Goal: Transaction & Acquisition: Purchase product/service

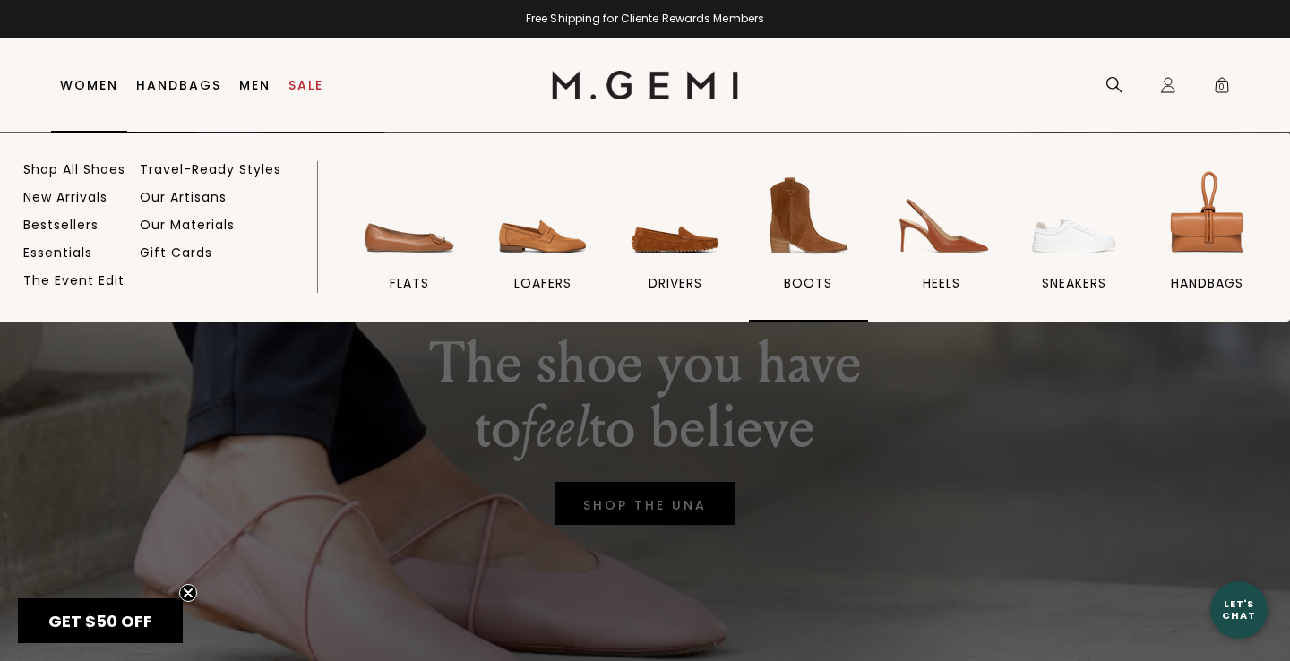
click at [805, 232] on img at bounding box center [808, 216] width 100 height 100
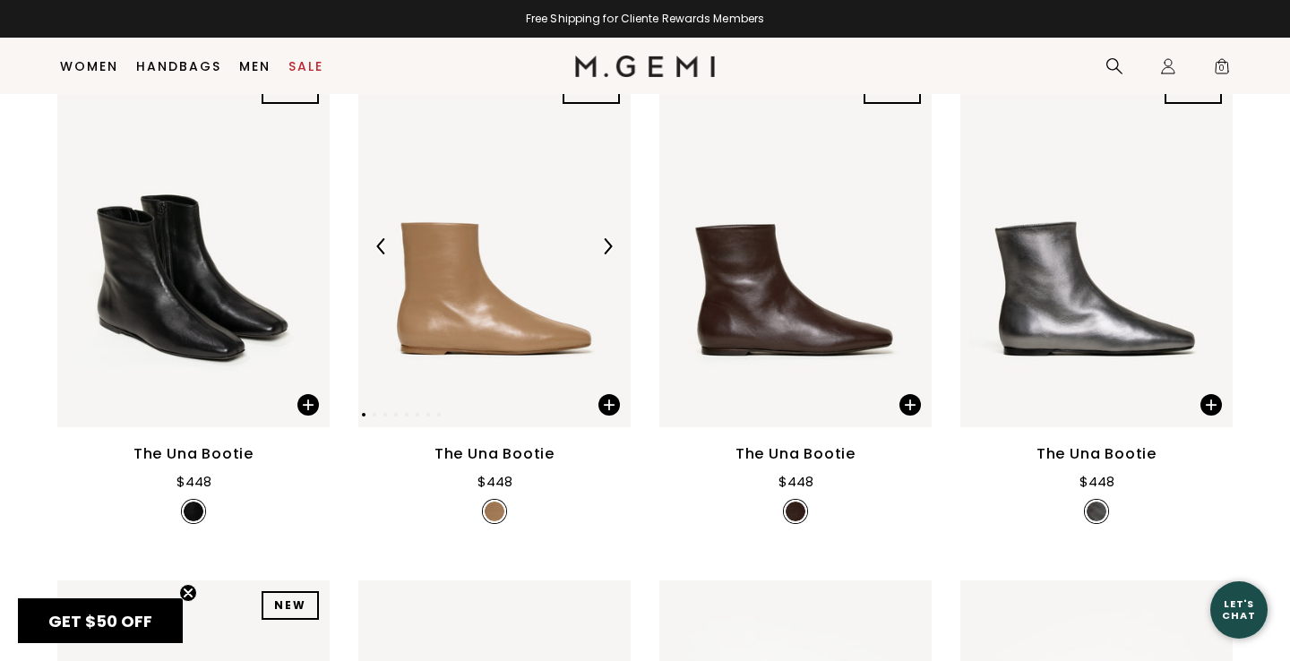
click at [611, 254] on img at bounding box center [607, 246] width 16 height 16
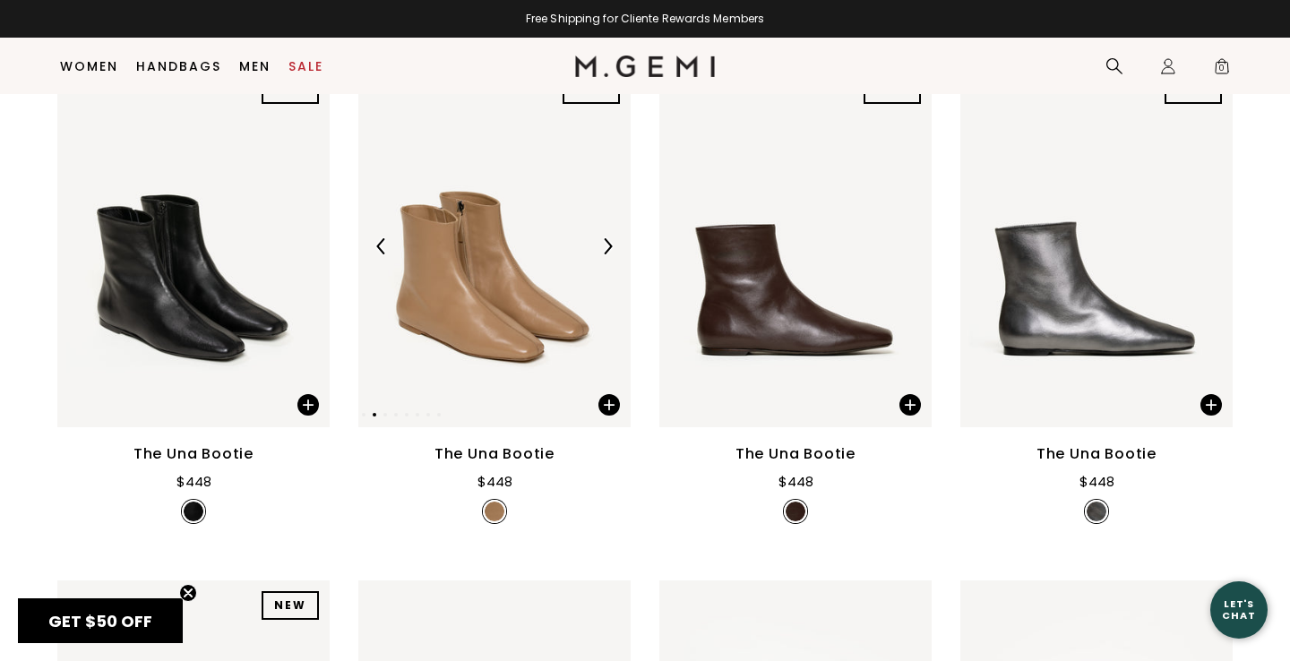
click at [612, 254] on img at bounding box center [607, 246] width 16 height 16
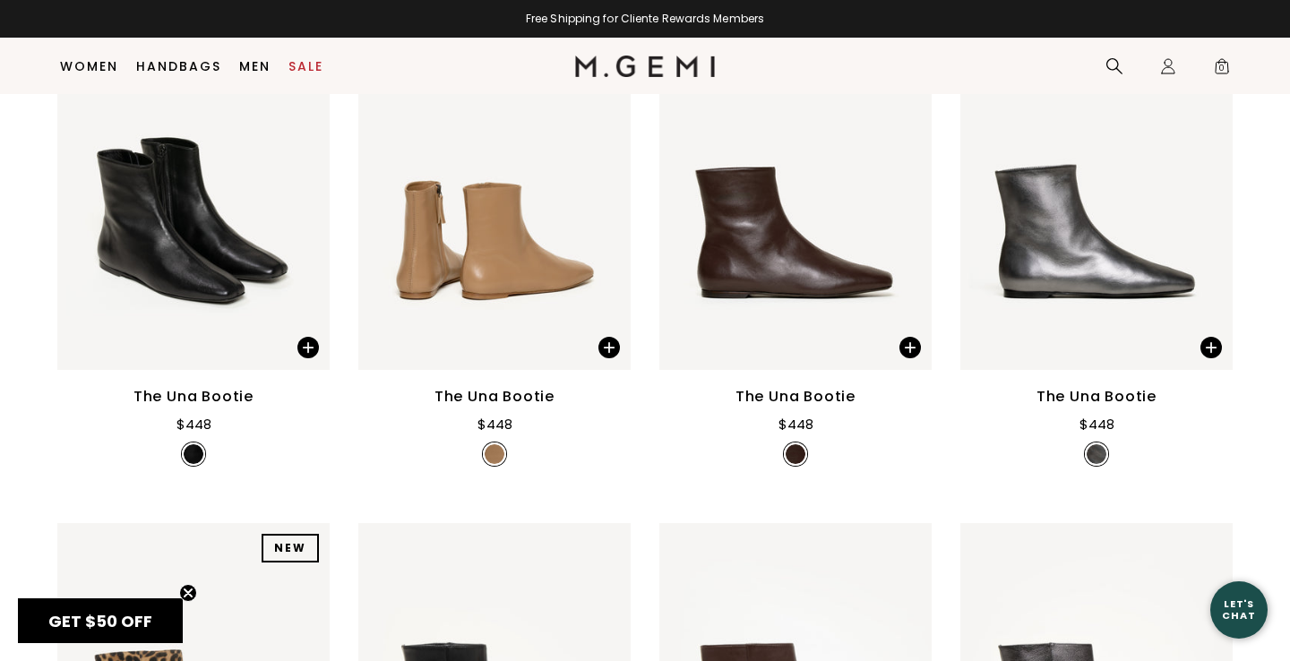
scroll to position [339, 0]
click at [519, 289] on img at bounding box center [494, 188] width 272 height 363
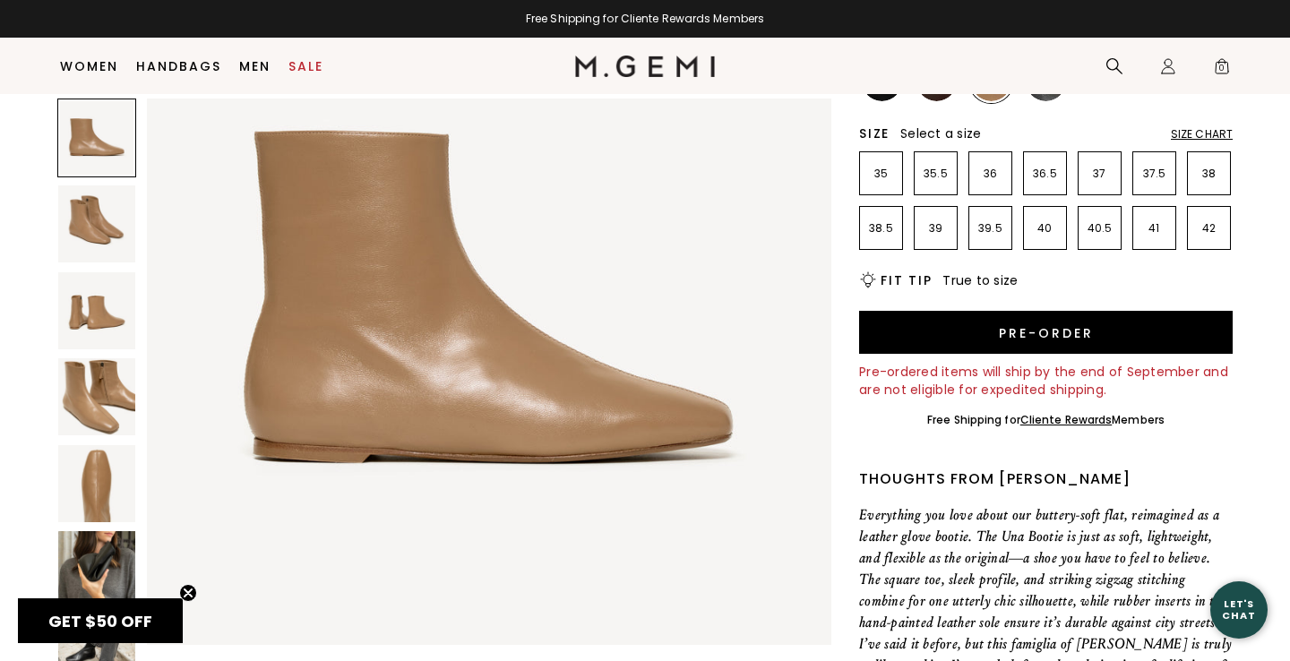
scroll to position [275, 0]
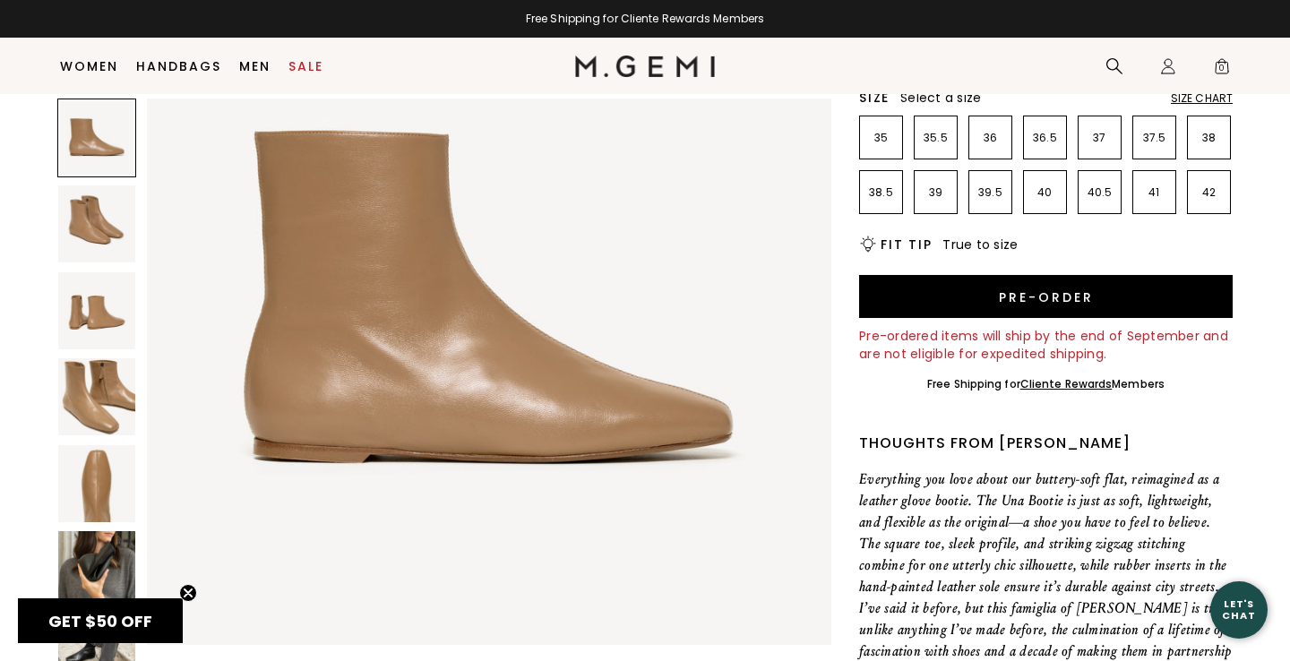
click at [98, 557] on img at bounding box center [96, 569] width 77 height 77
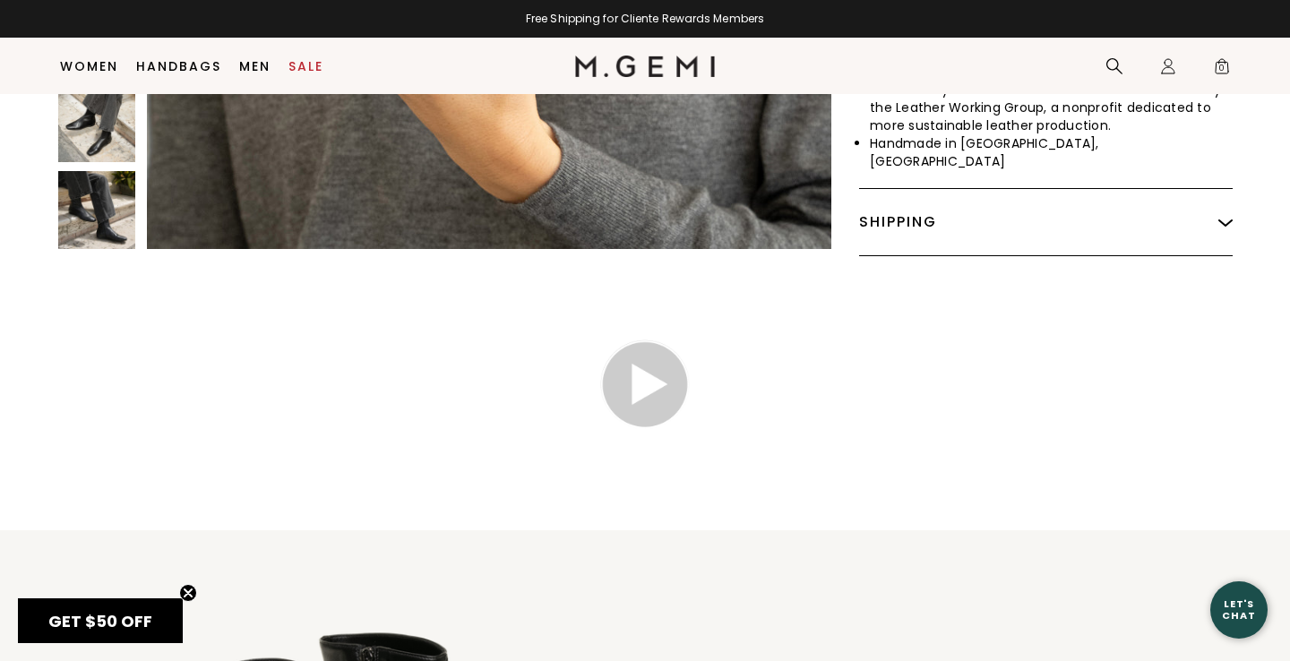
scroll to position [1052, 0]
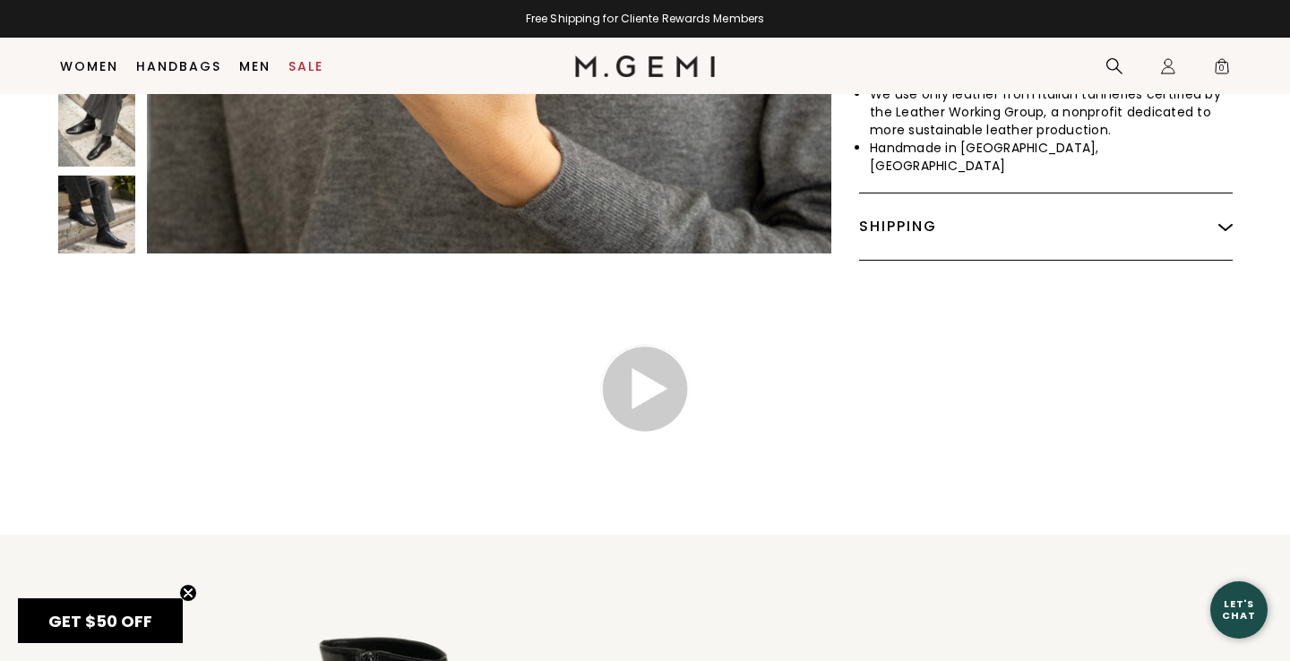
click at [114, 199] on img at bounding box center [96, 214] width 77 height 77
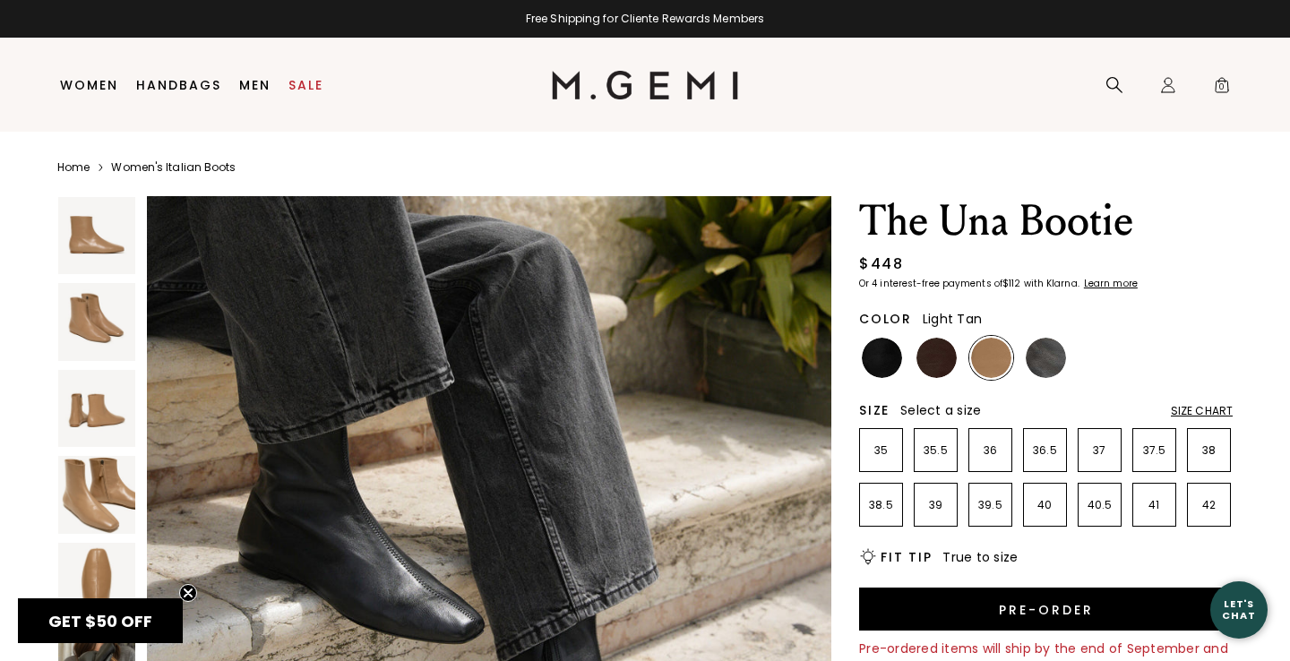
scroll to position [0, 0]
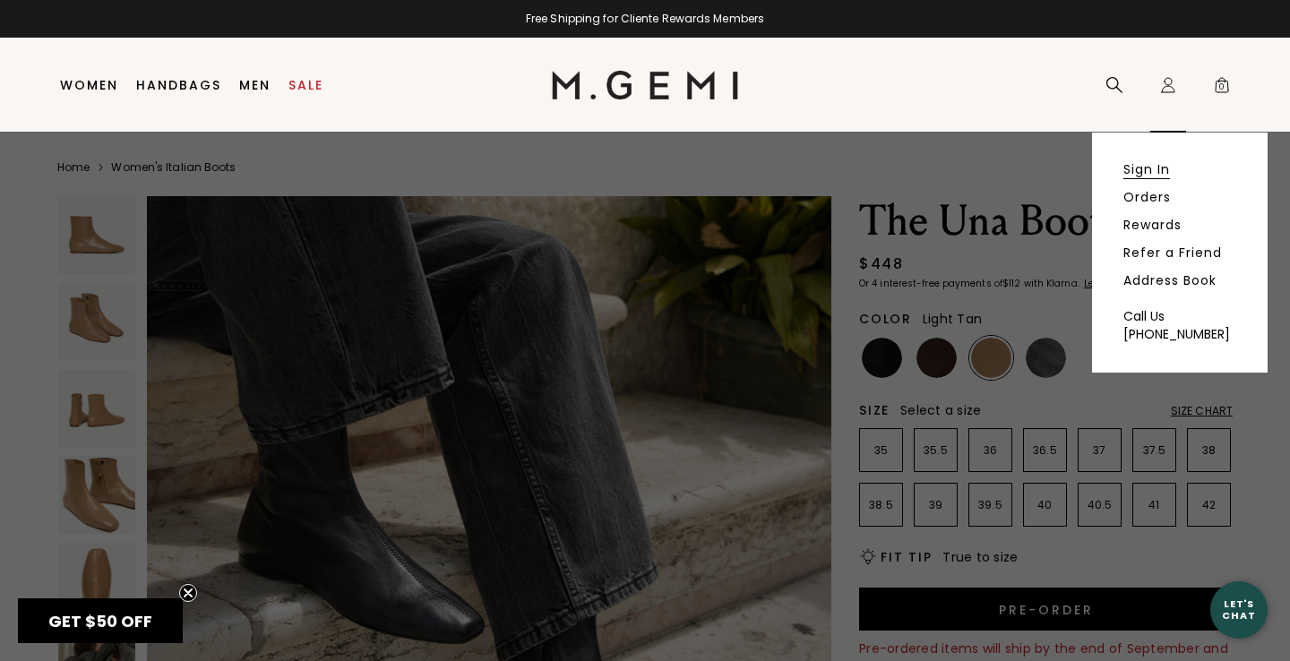
click at [1145, 174] on link "Sign In" at bounding box center [1146, 169] width 47 height 16
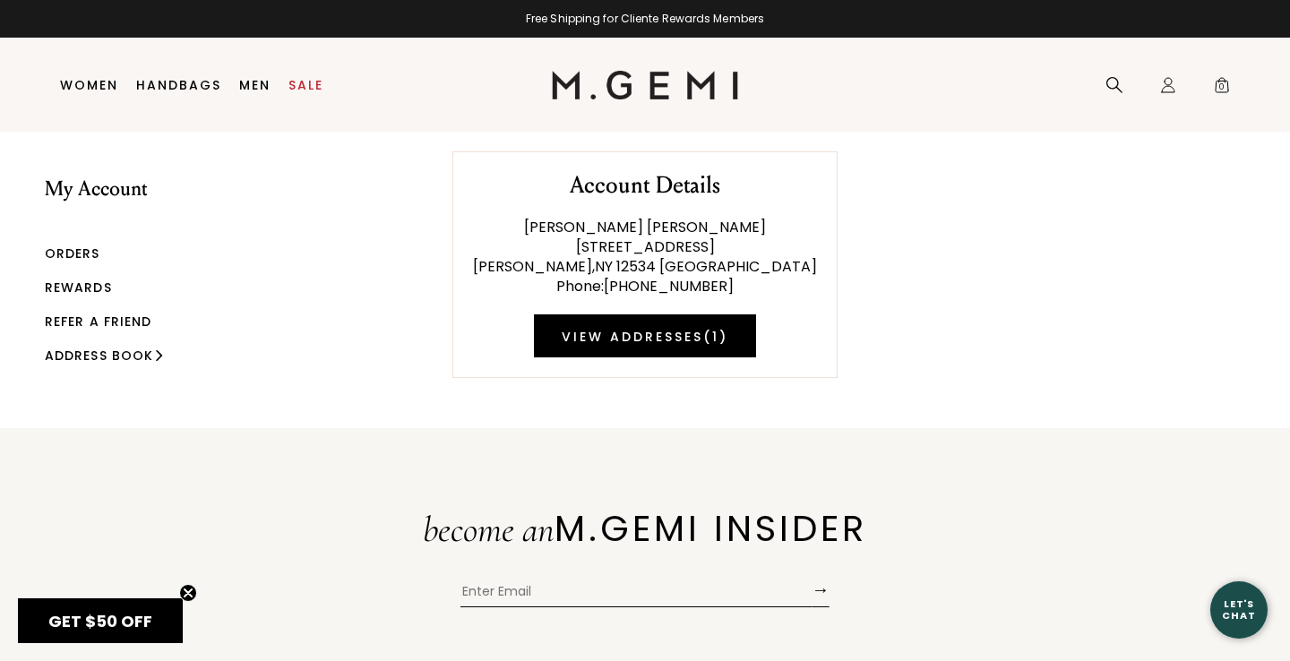
scroll to position [36, 0]
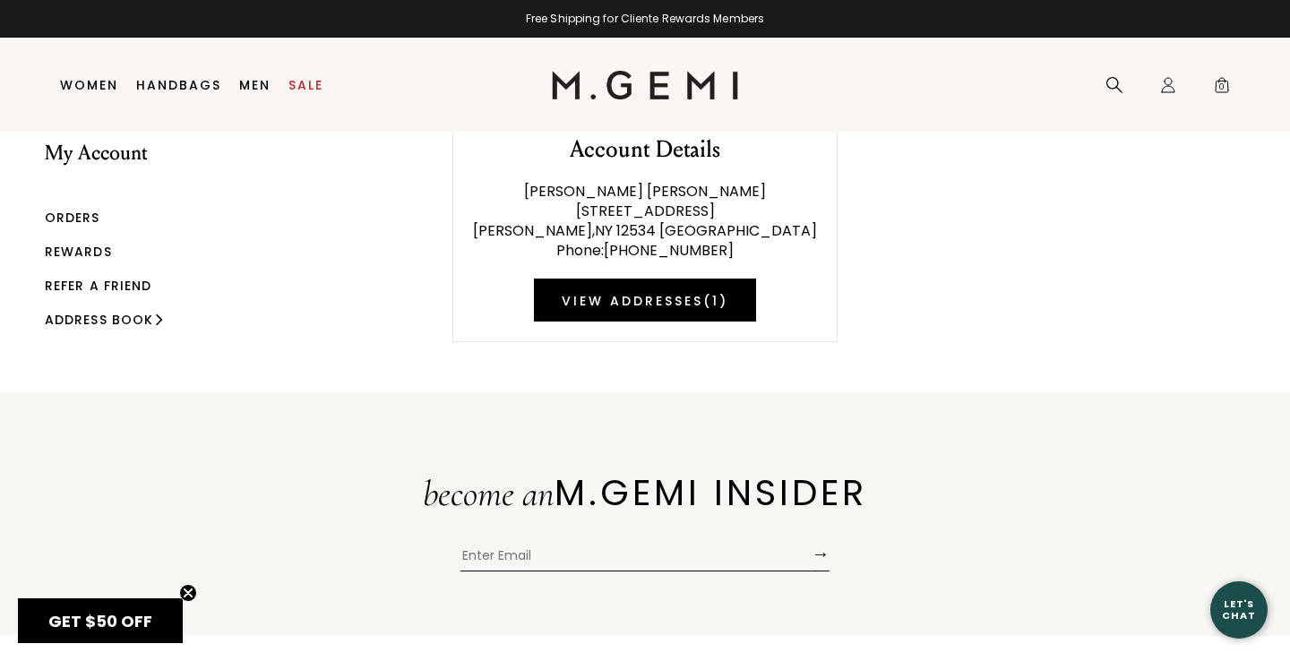
click at [80, 222] on link "Orders" at bounding box center [73, 218] width 56 height 18
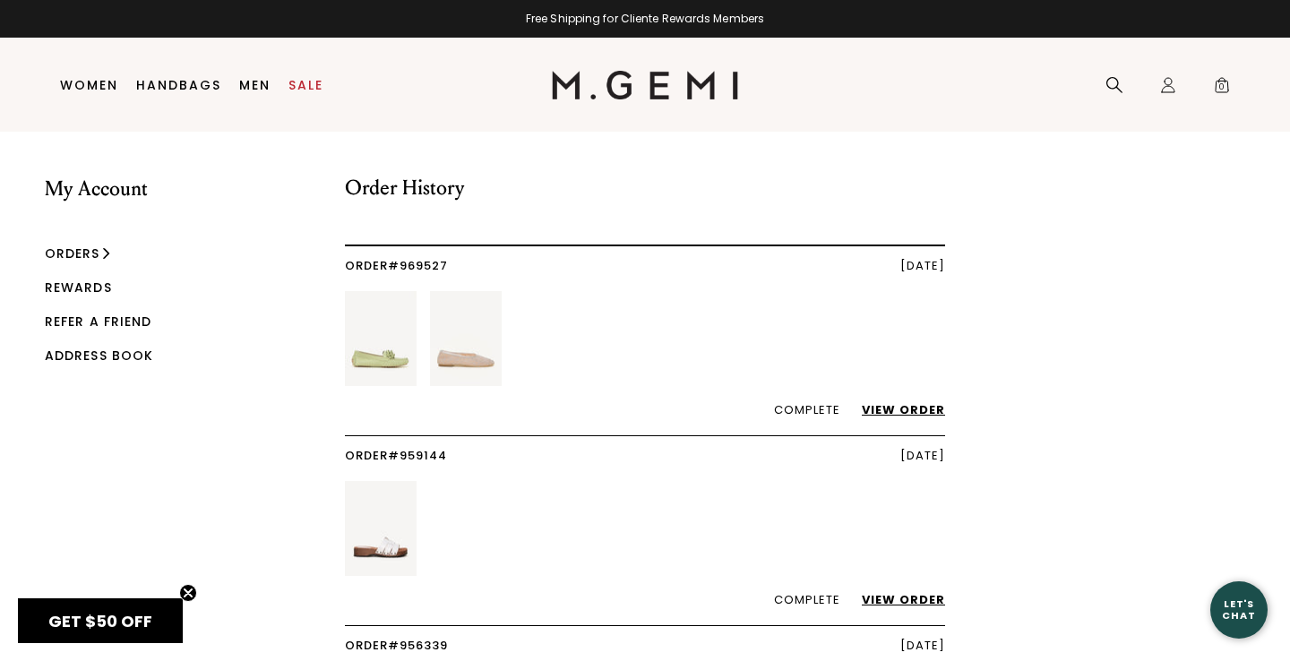
click at [77, 292] on link "Rewards" at bounding box center [78, 288] width 67 height 18
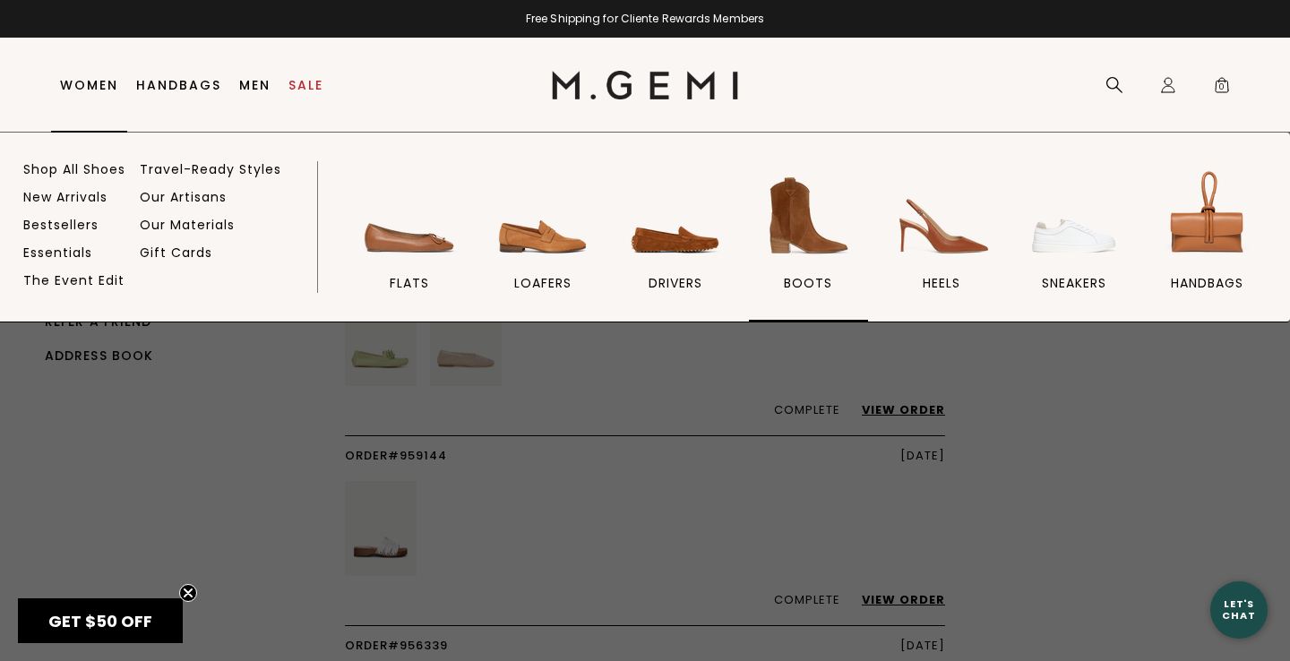
click at [809, 215] on img at bounding box center [808, 216] width 100 height 100
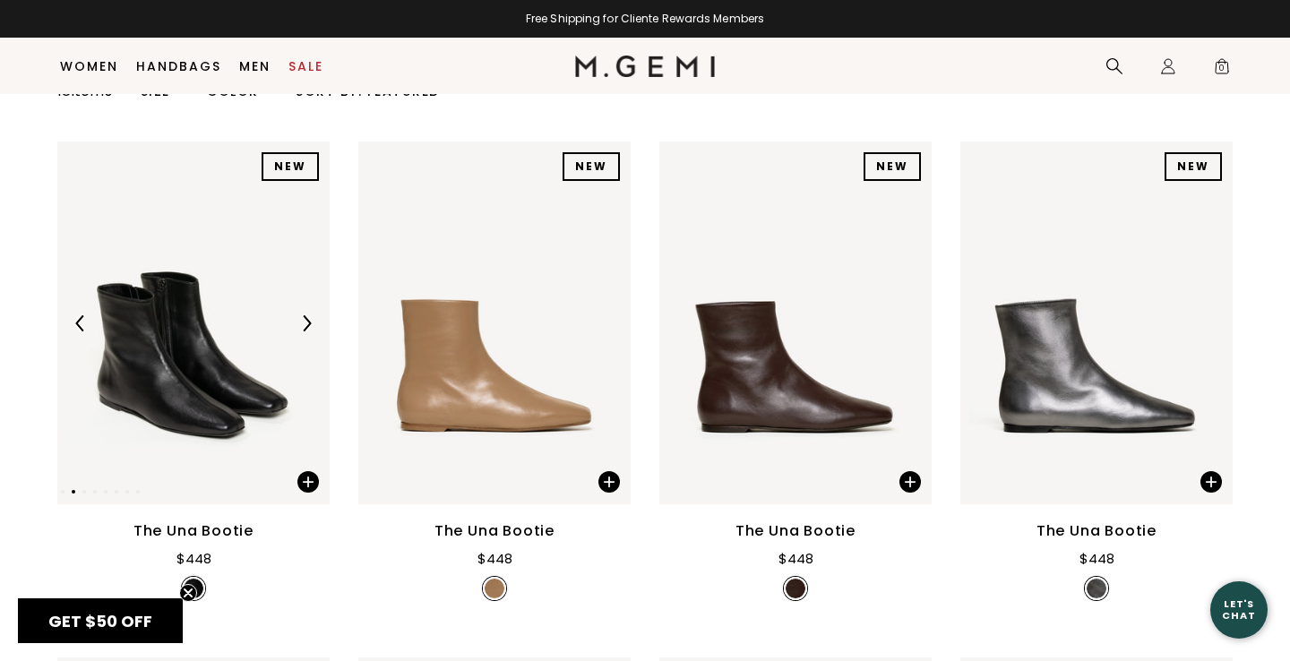
click at [307, 331] on img at bounding box center [306, 323] width 16 height 16
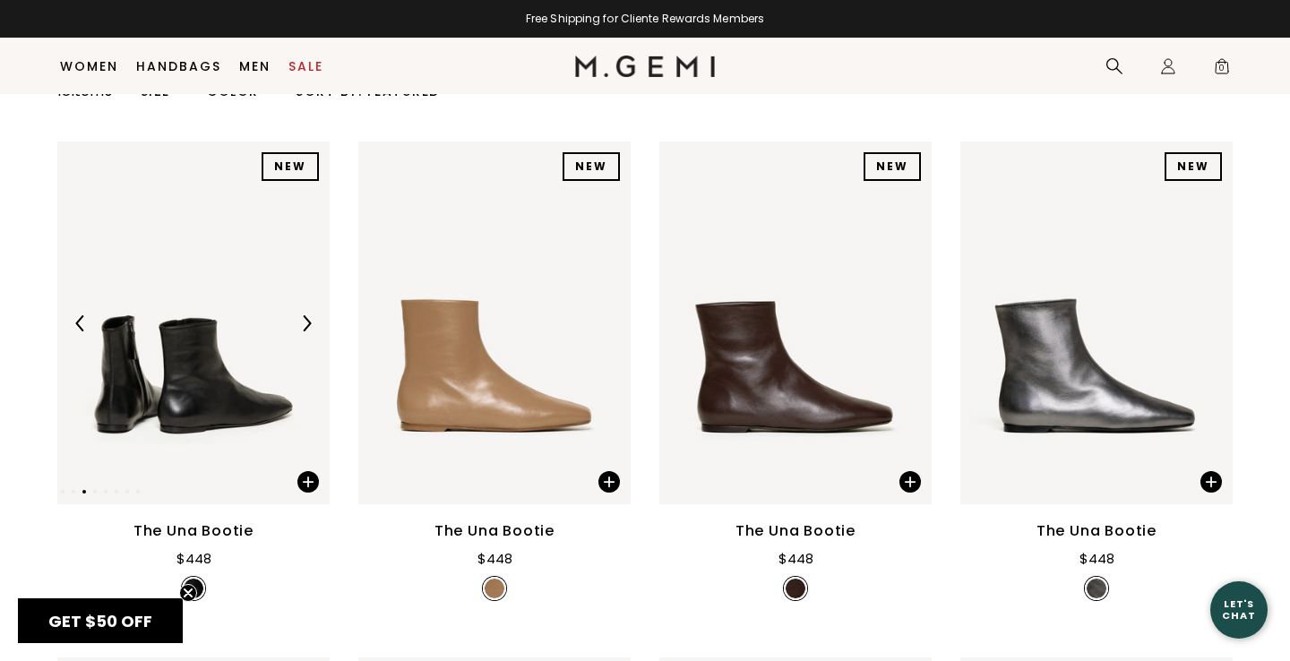
click at [307, 331] on img at bounding box center [306, 323] width 16 height 16
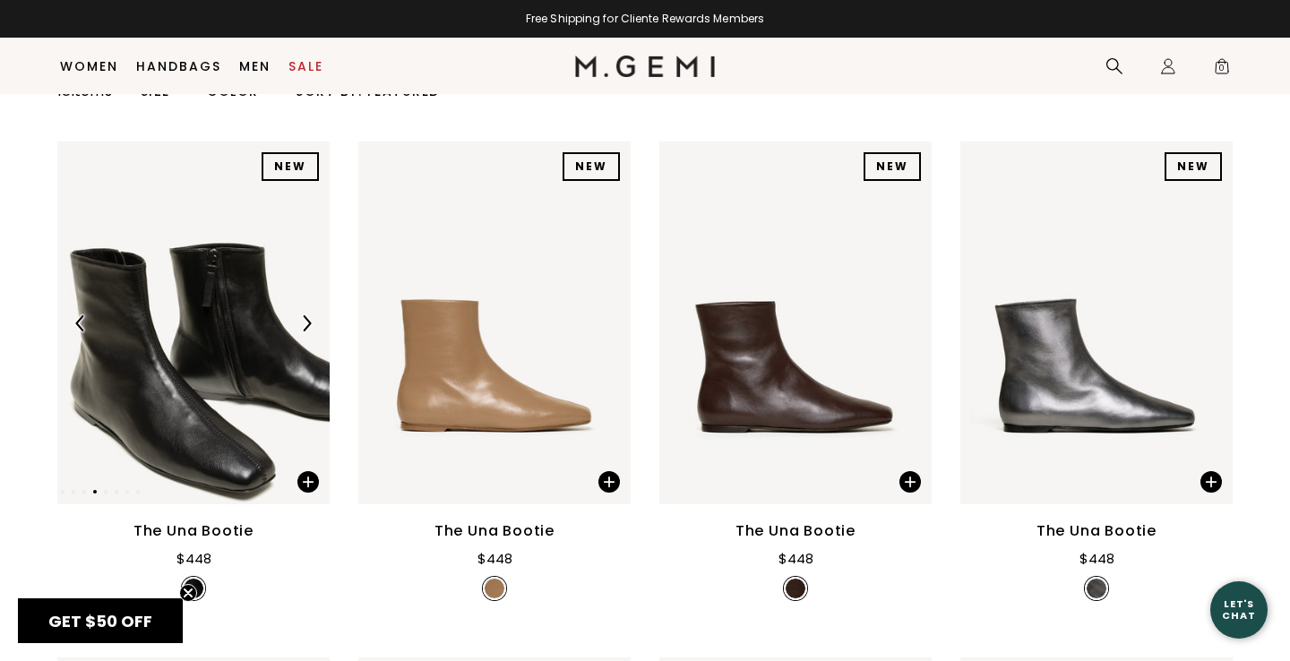
click at [307, 331] on img at bounding box center [306, 323] width 16 height 16
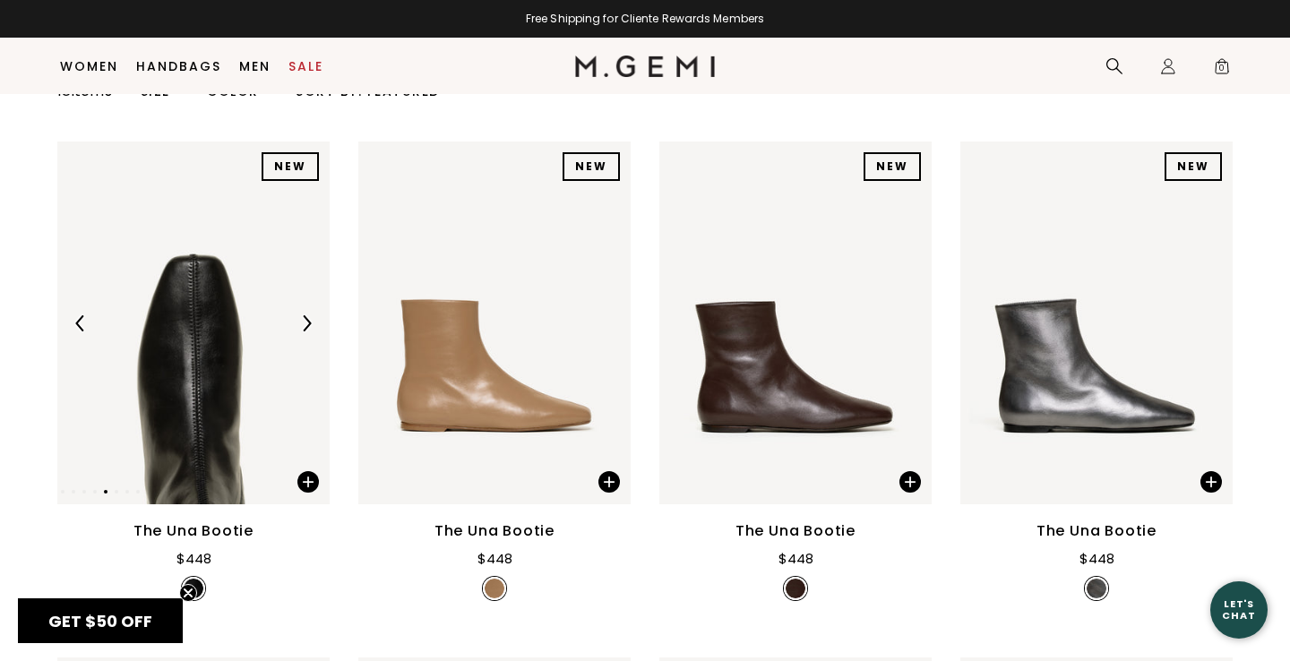
click at [308, 331] on img at bounding box center [306, 323] width 16 height 16
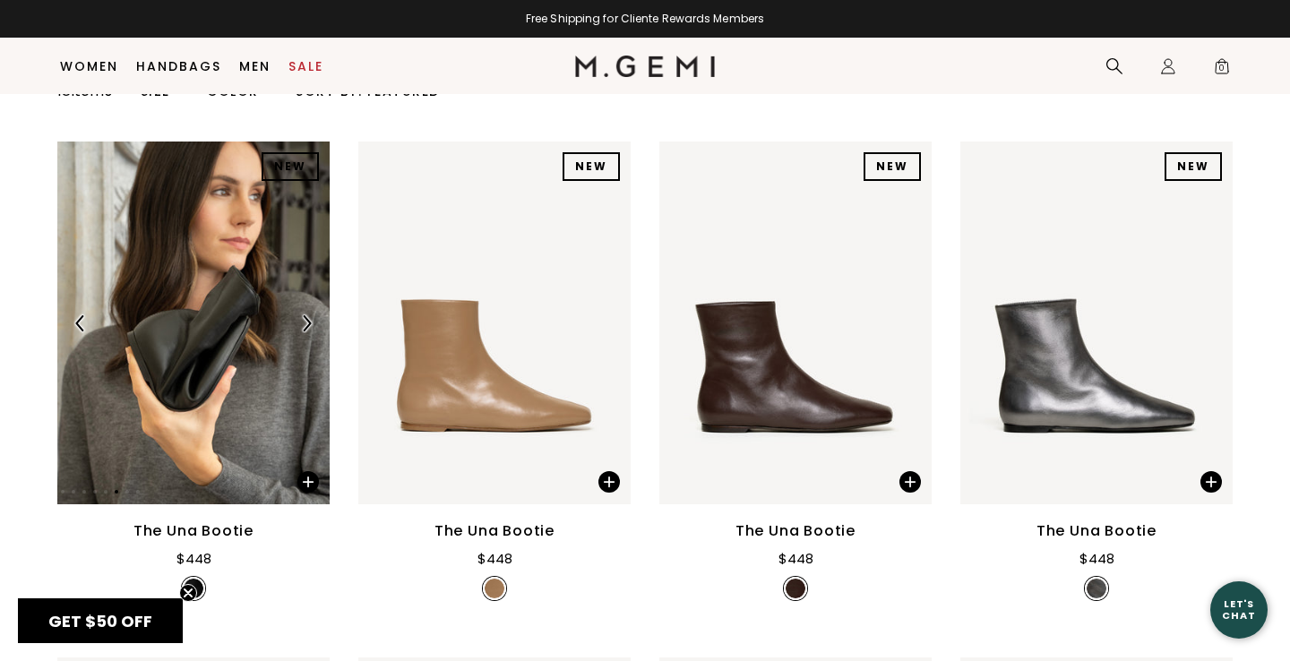
click at [309, 331] on img at bounding box center [306, 323] width 16 height 16
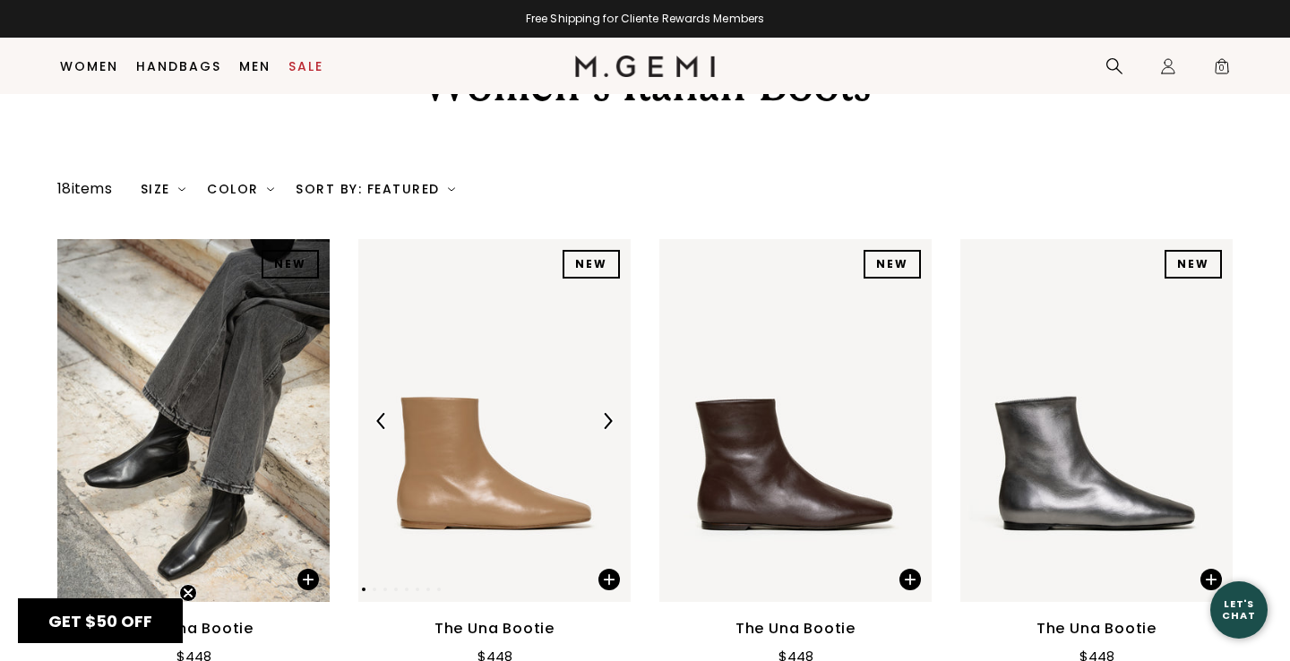
scroll to position [90, 0]
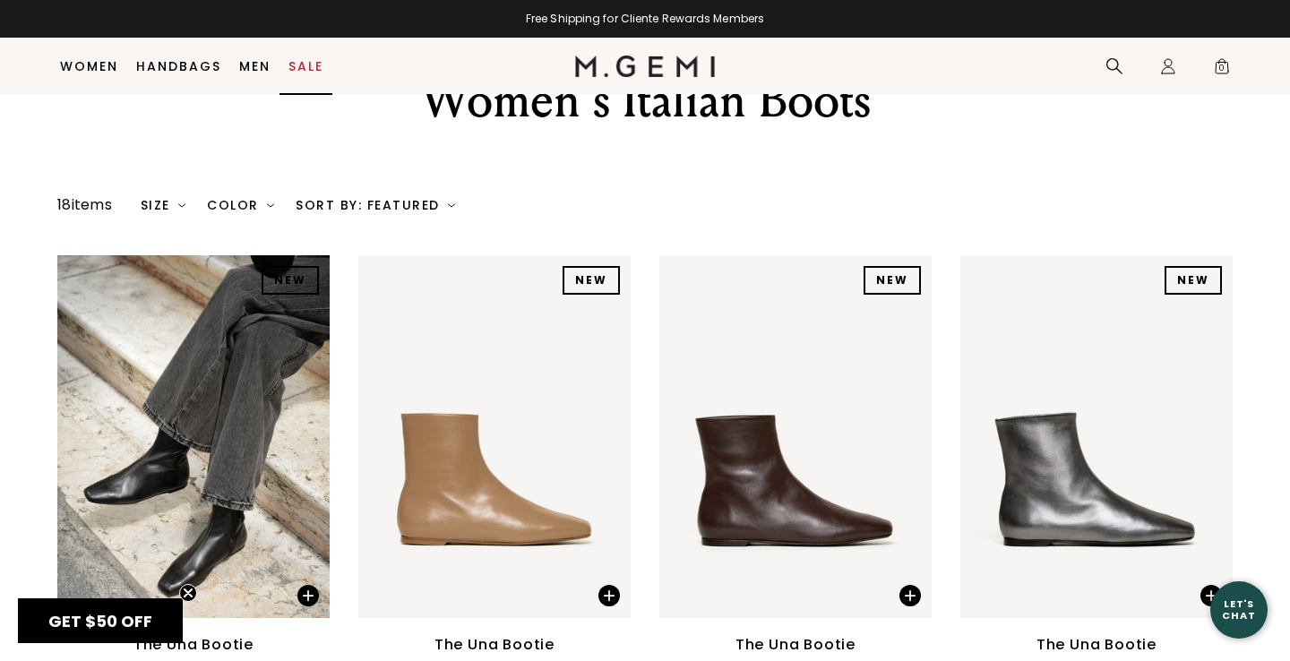
click at [309, 65] on link "Sale" at bounding box center [305, 66] width 35 height 14
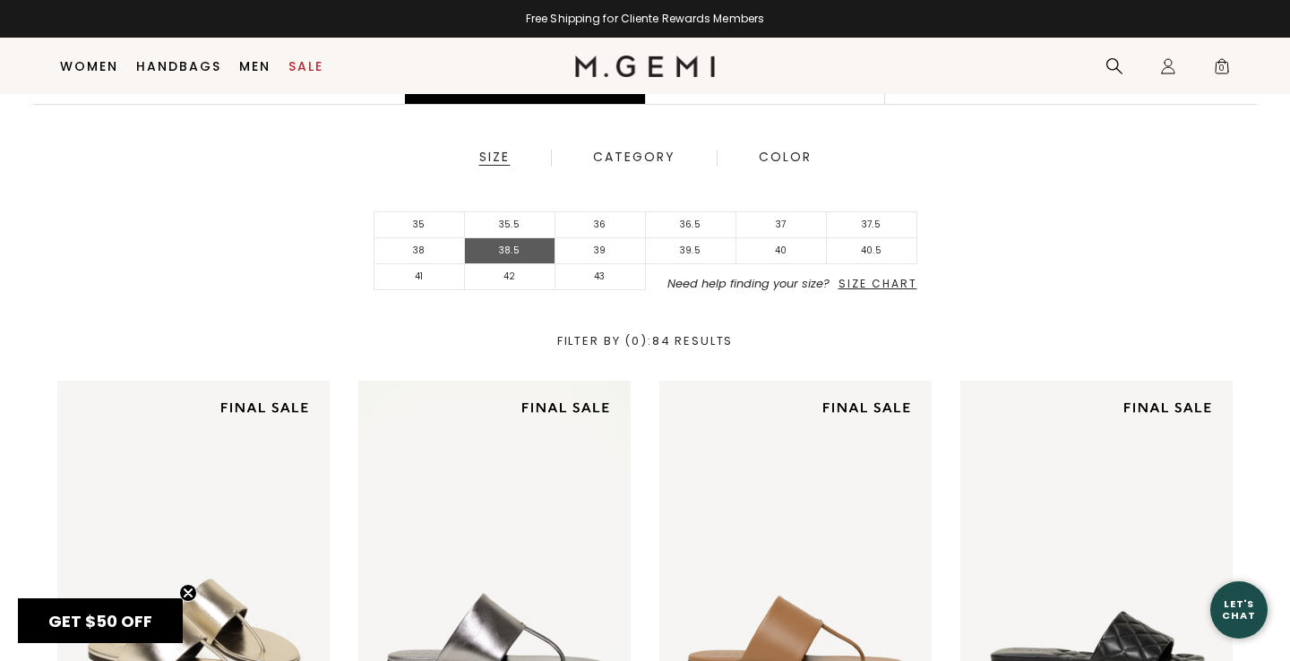
click at [520, 250] on li "38.5" at bounding box center [510, 251] width 90 height 26
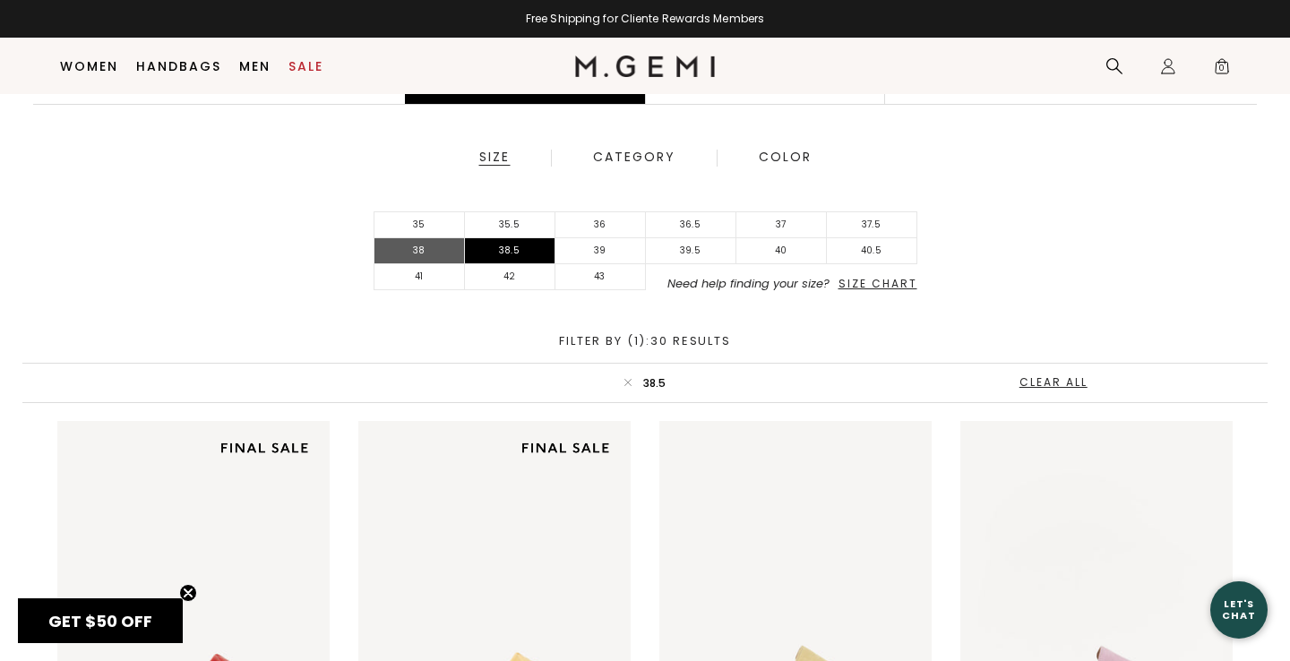
click at [413, 258] on li "38" at bounding box center [419, 251] width 90 height 26
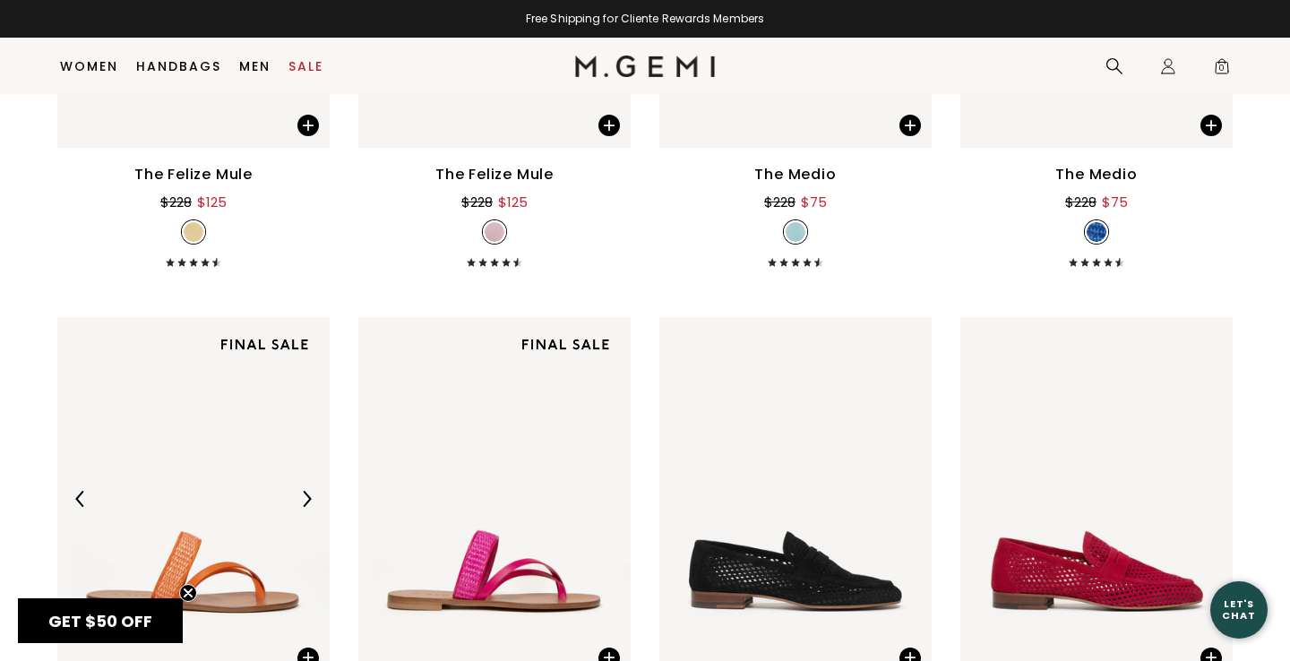
scroll to position [1313, 0]
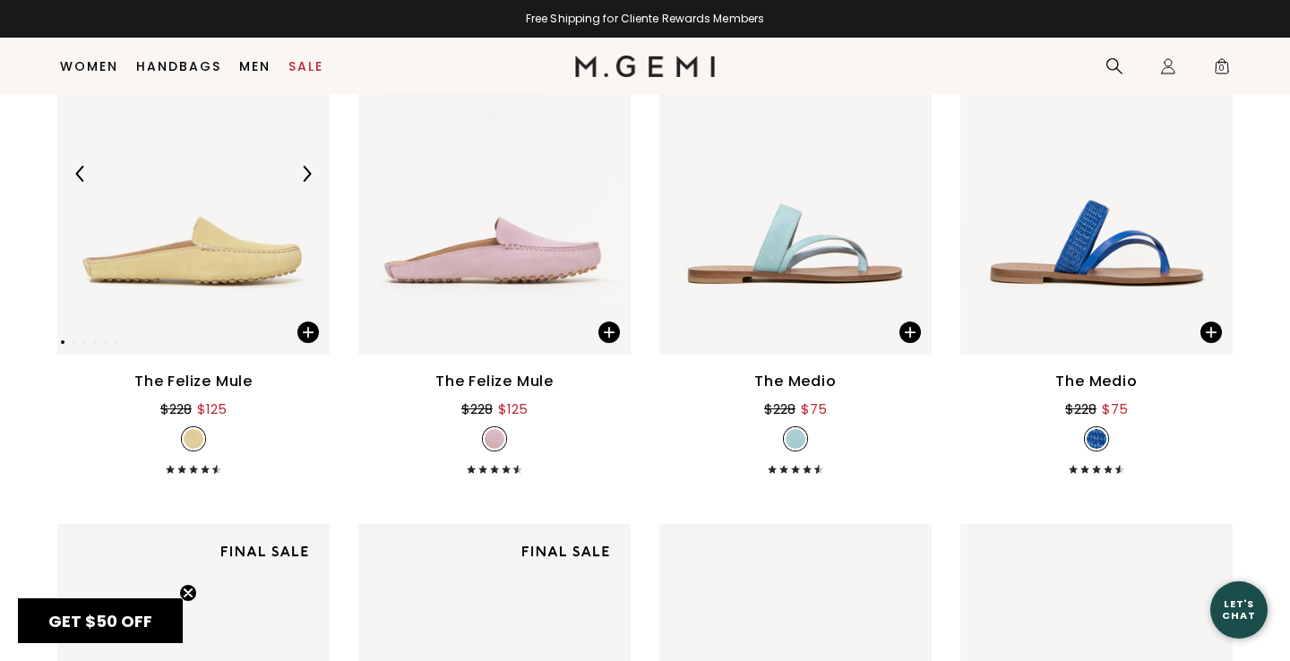
click at [304, 173] on img at bounding box center [306, 174] width 16 height 16
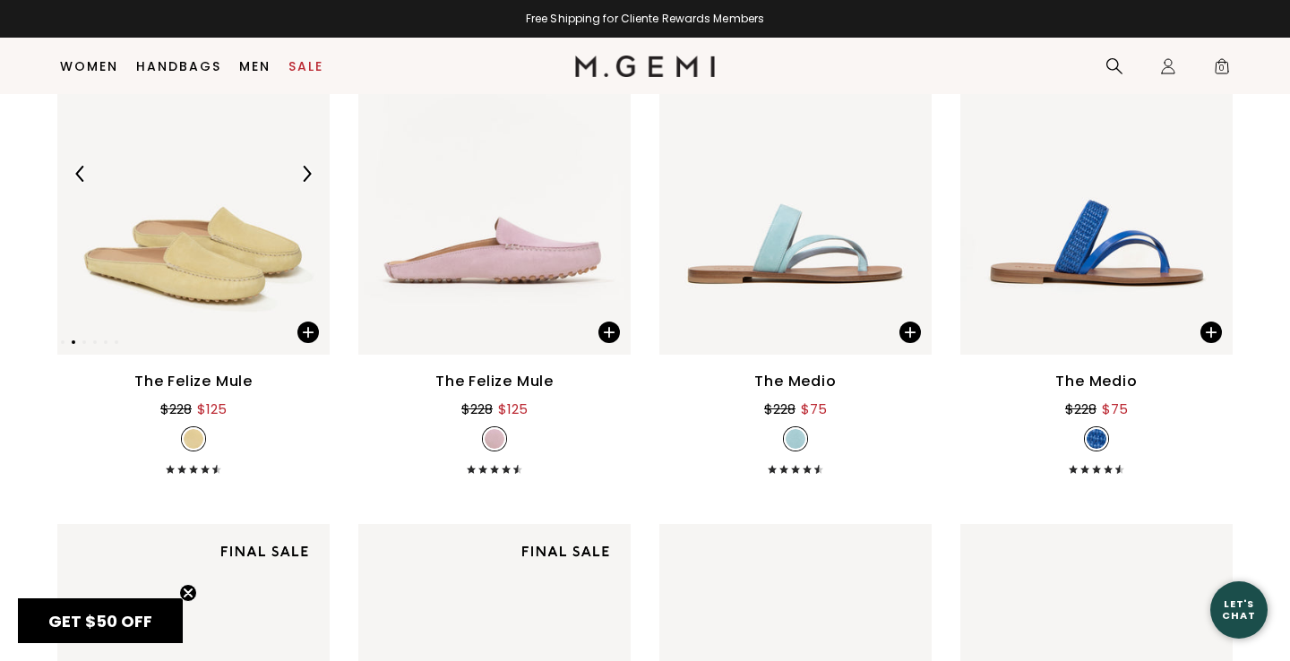
click at [304, 173] on img at bounding box center [306, 174] width 16 height 16
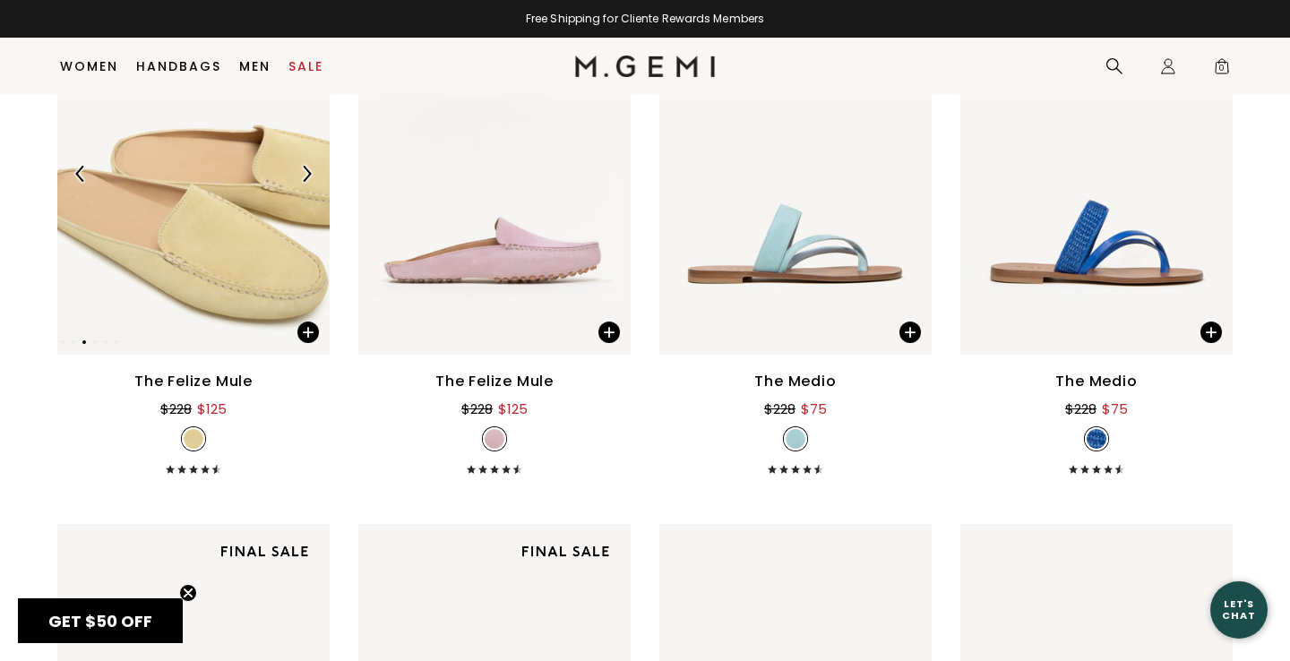
click at [305, 173] on img at bounding box center [306, 174] width 16 height 16
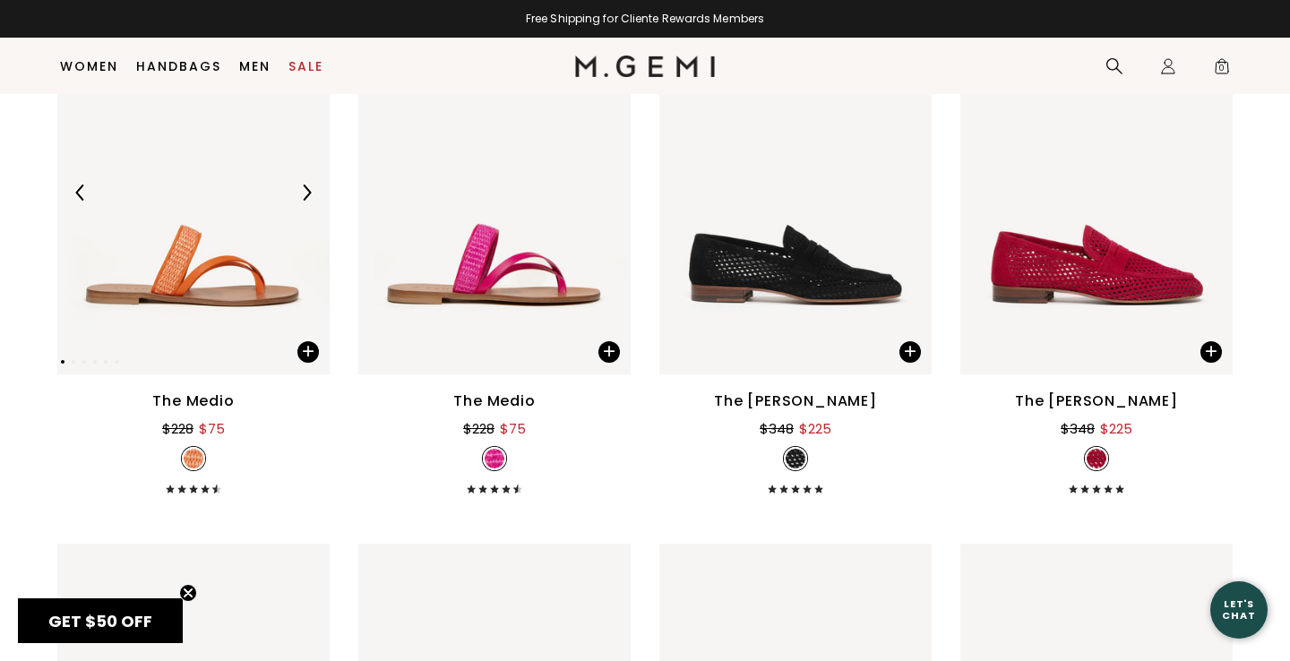
scroll to position [1826, 0]
click at [907, 182] on div at bounding box center [908, 192] width 29 height 29
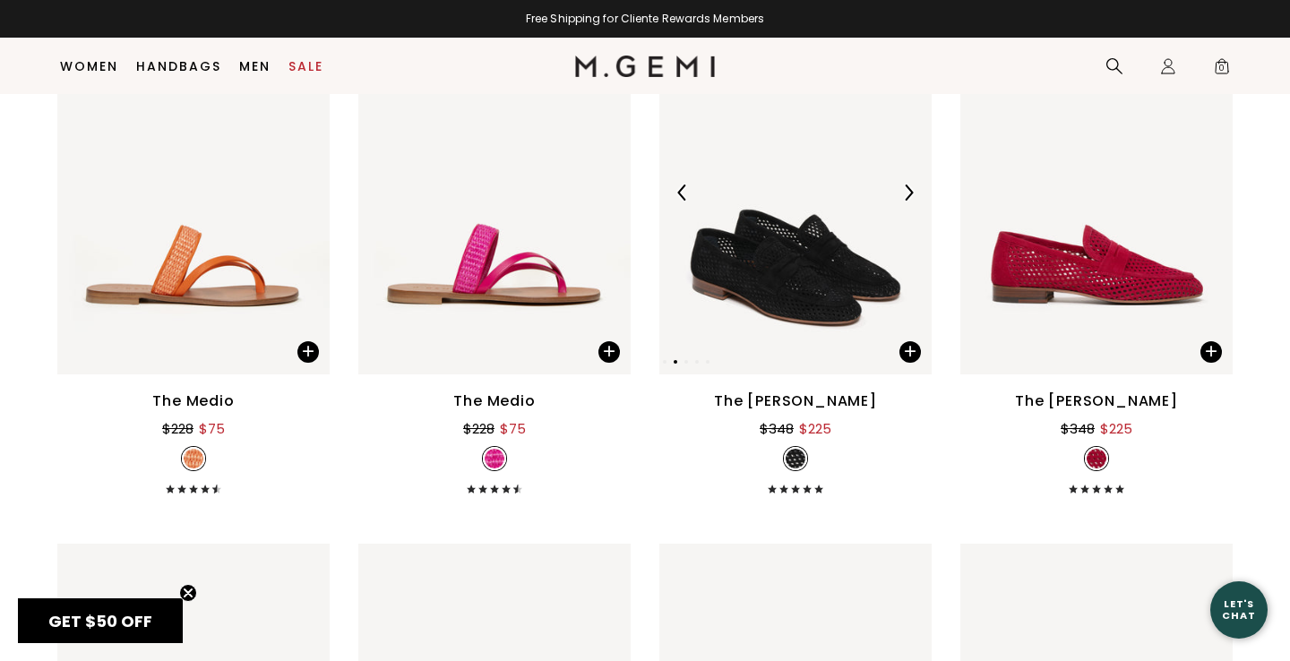
click at [908, 183] on div at bounding box center [908, 192] width 29 height 29
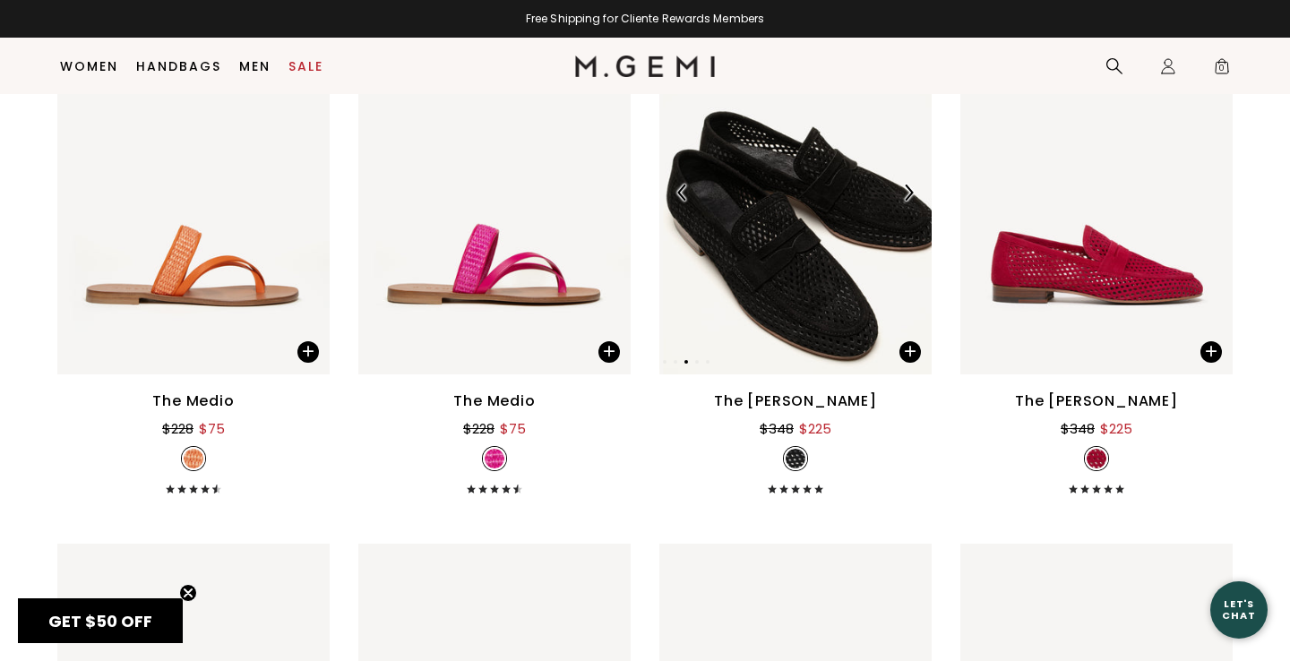
click at [909, 183] on div at bounding box center [908, 192] width 29 height 29
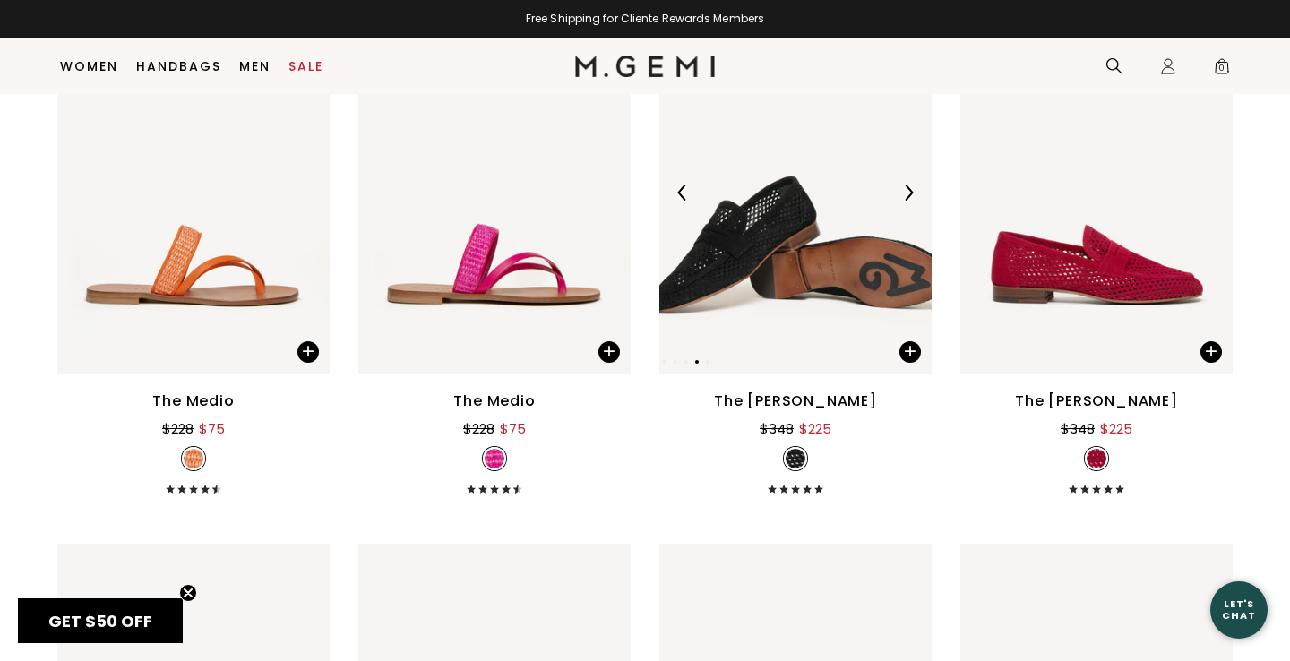
click at [911, 183] on div at bounding box center [908, 192] width 29 height 29
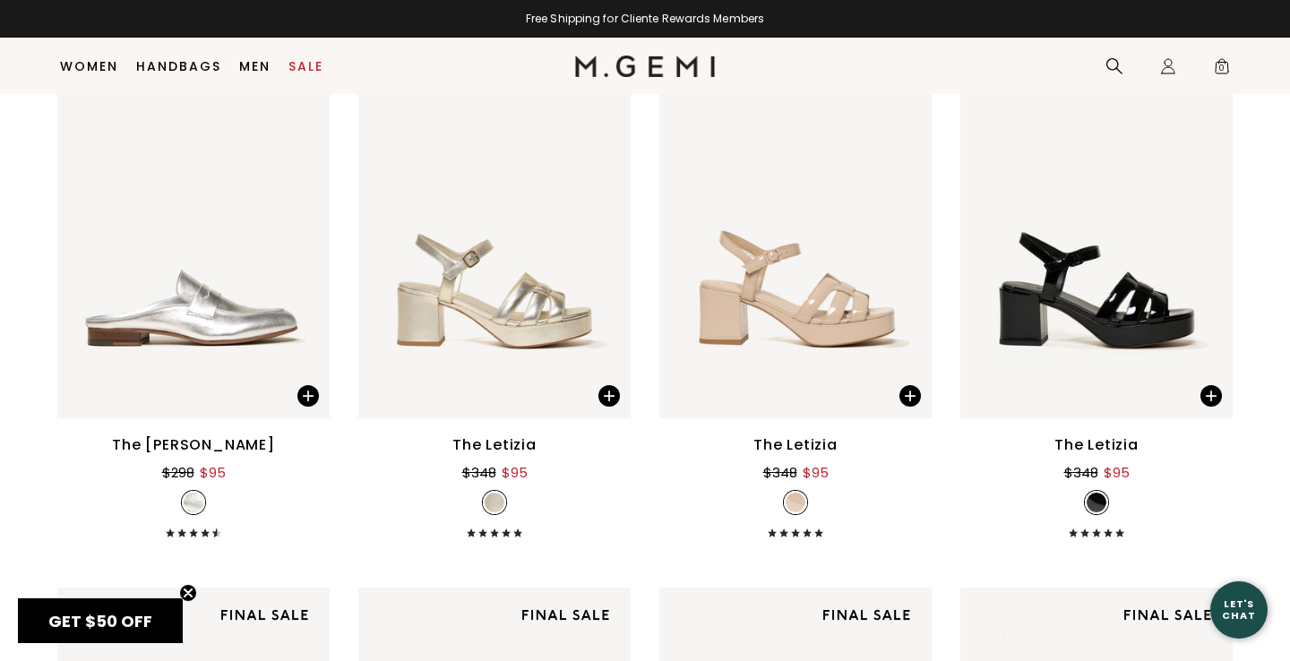
scroll to position [3911, 0]
click at [305, 226] on div at bounding box center [306, 237] width 29 height 29
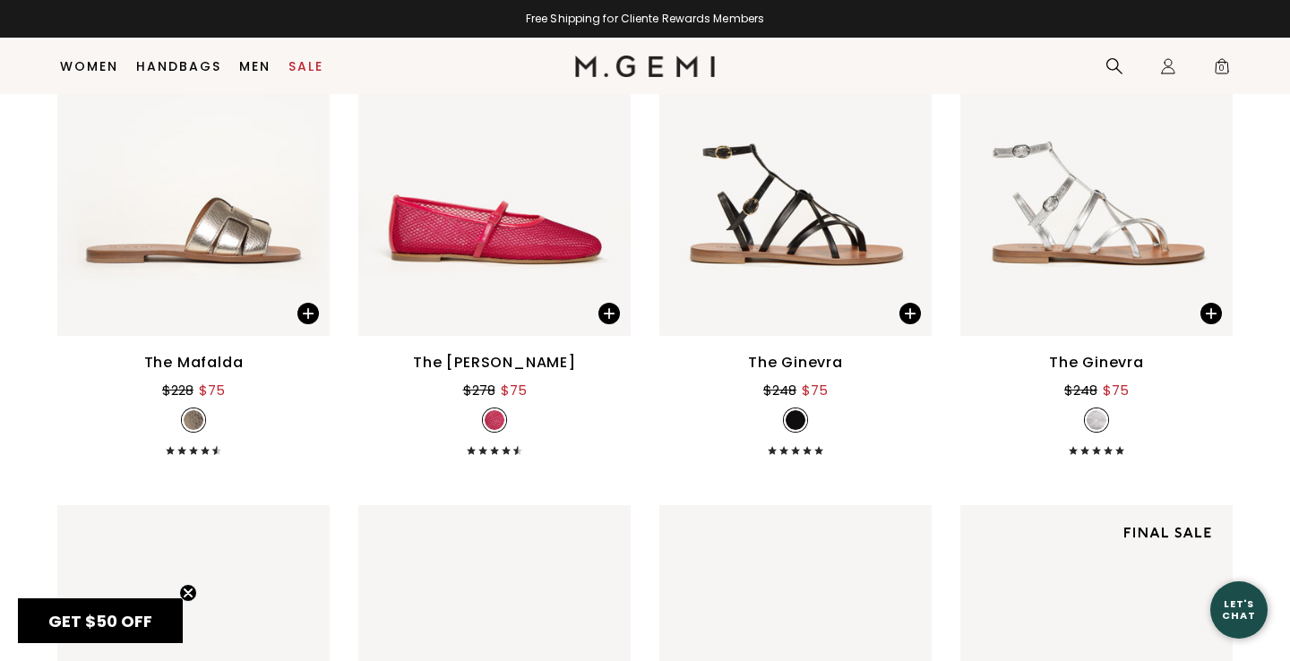
scroll to position [4471, 0]
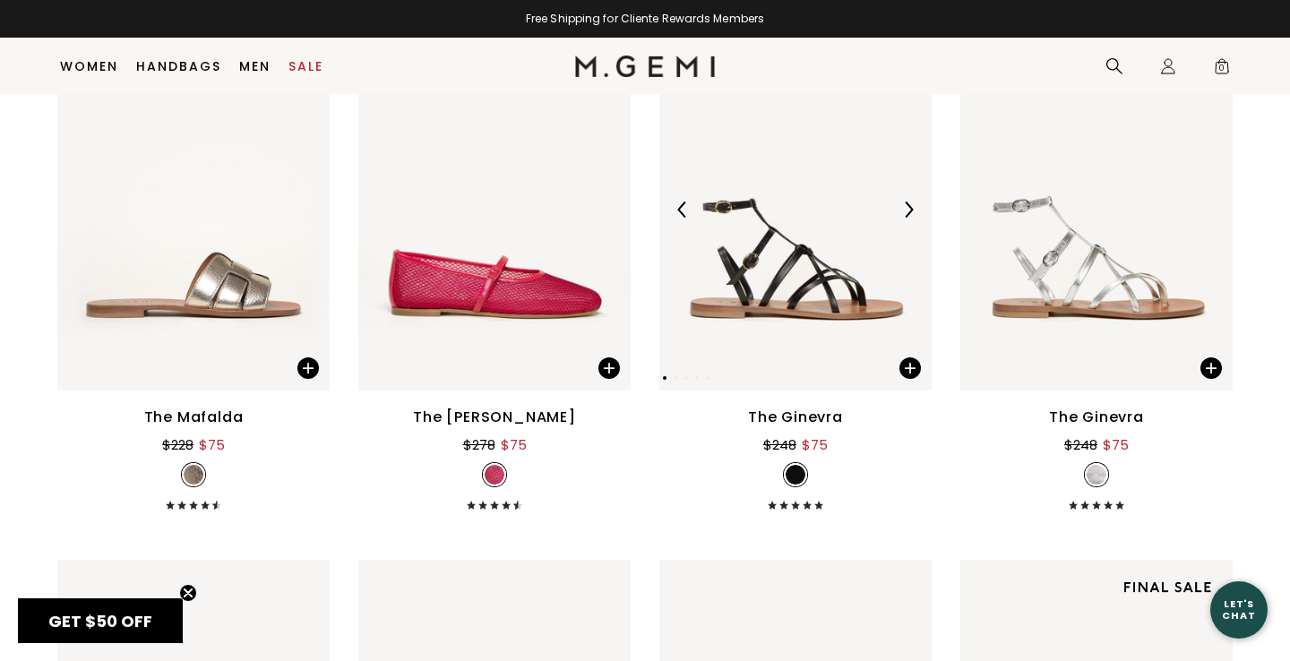
click at [912, 205] on img at bounding box center [908, 210] width 16 height 16
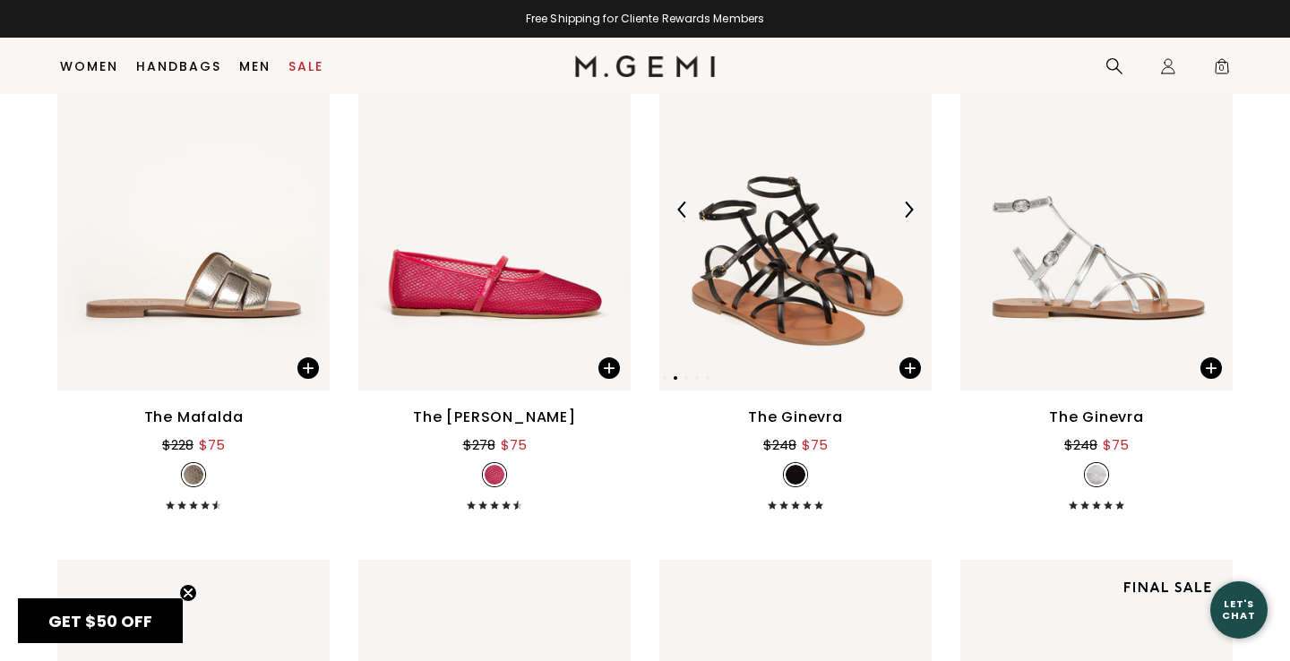
click at [912, 205] on img at bounding box center [908, 210] width 16 height 16
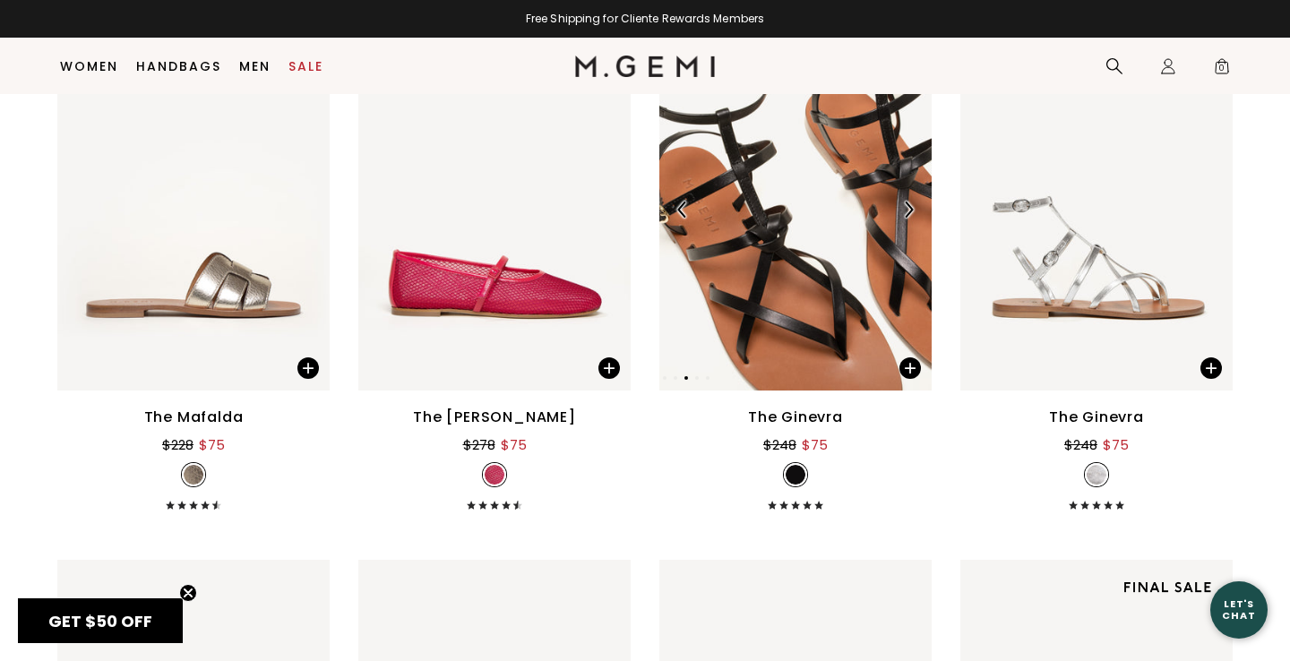
click at [912, 205] on img at bounding box center [908, 210] width 16 height 16
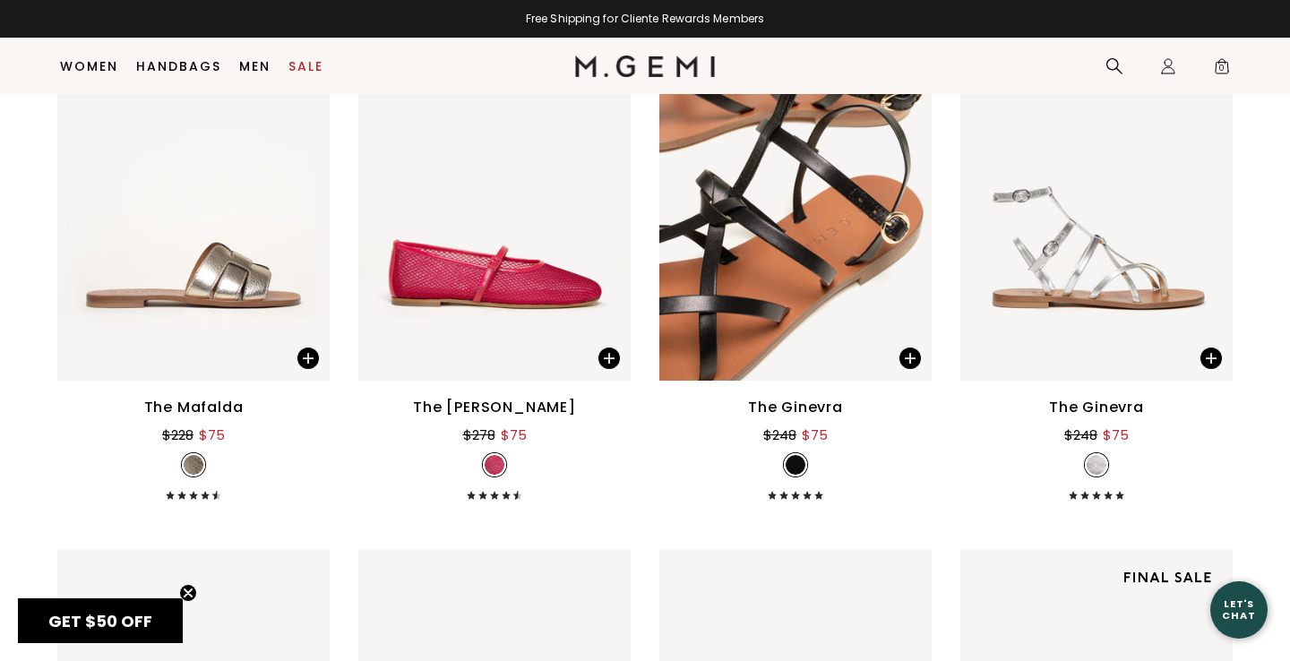
scroll to position [4482, 0]
click at [1210, 193] on img at bounding box center [1209, 199] width 16 height 16
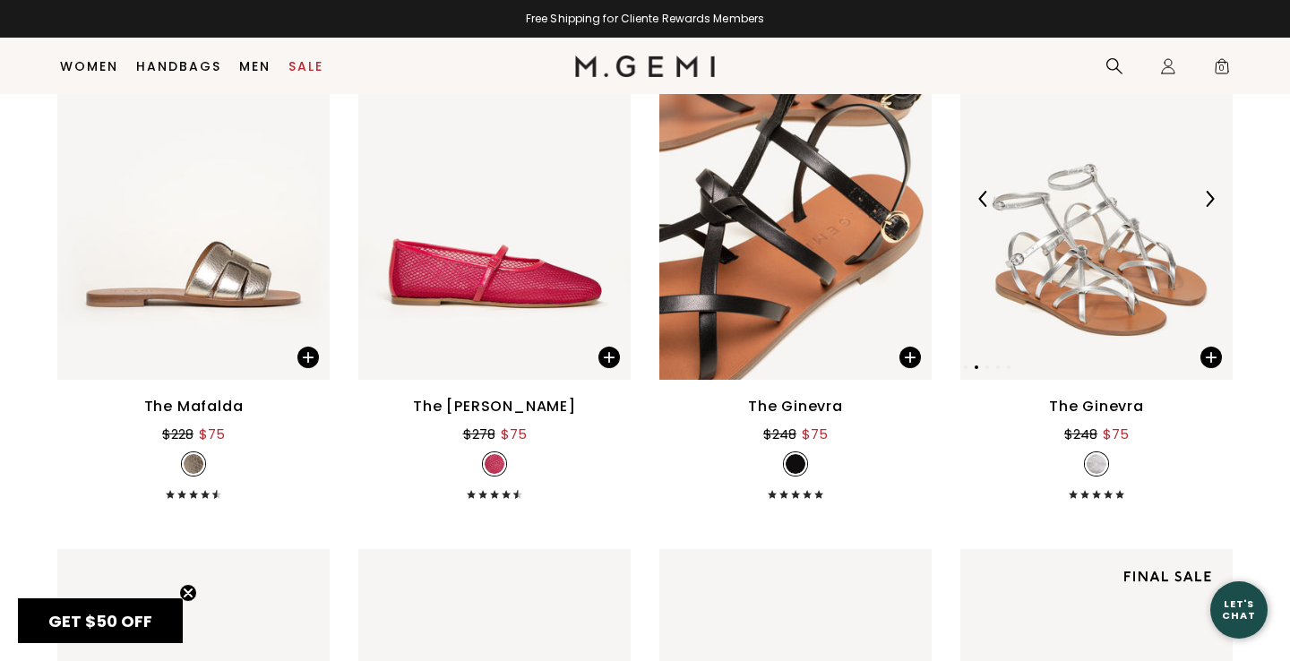
click at [1210, 193] on img at bounding box center [1209, 199] width 16 height 16
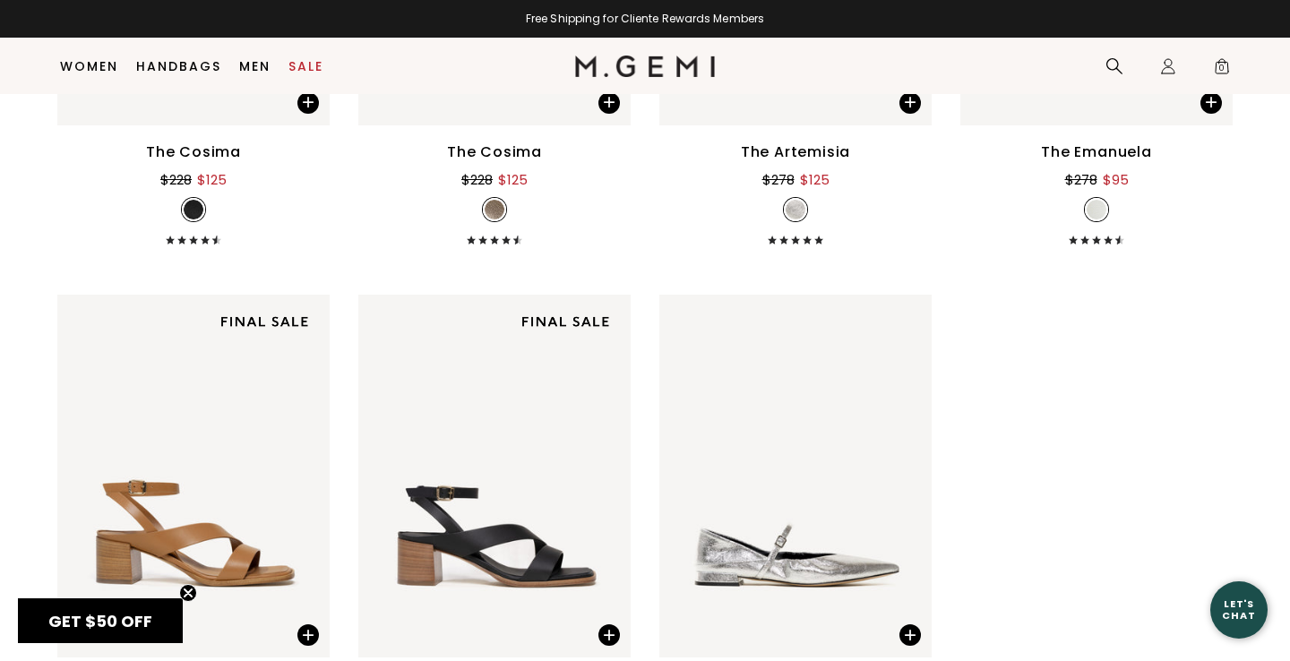
scroll to position [5624, 0]
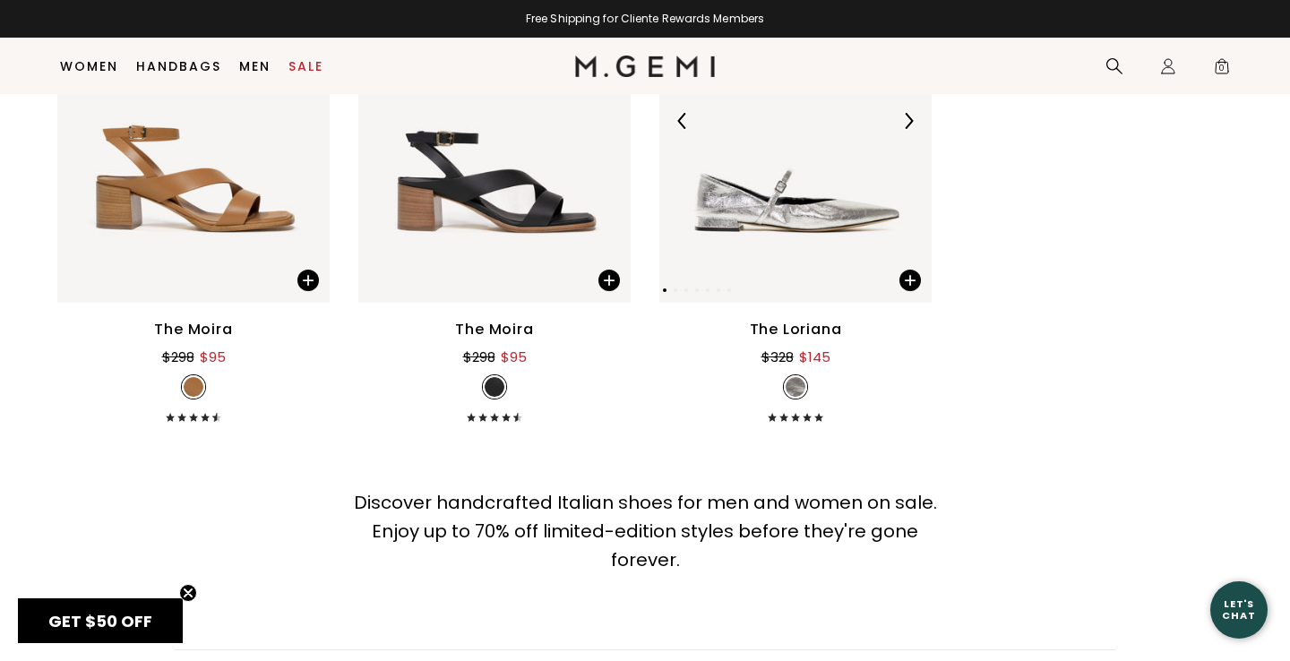
click at [822, 222] on img at bounding box center [795, 121] width 272 height 363
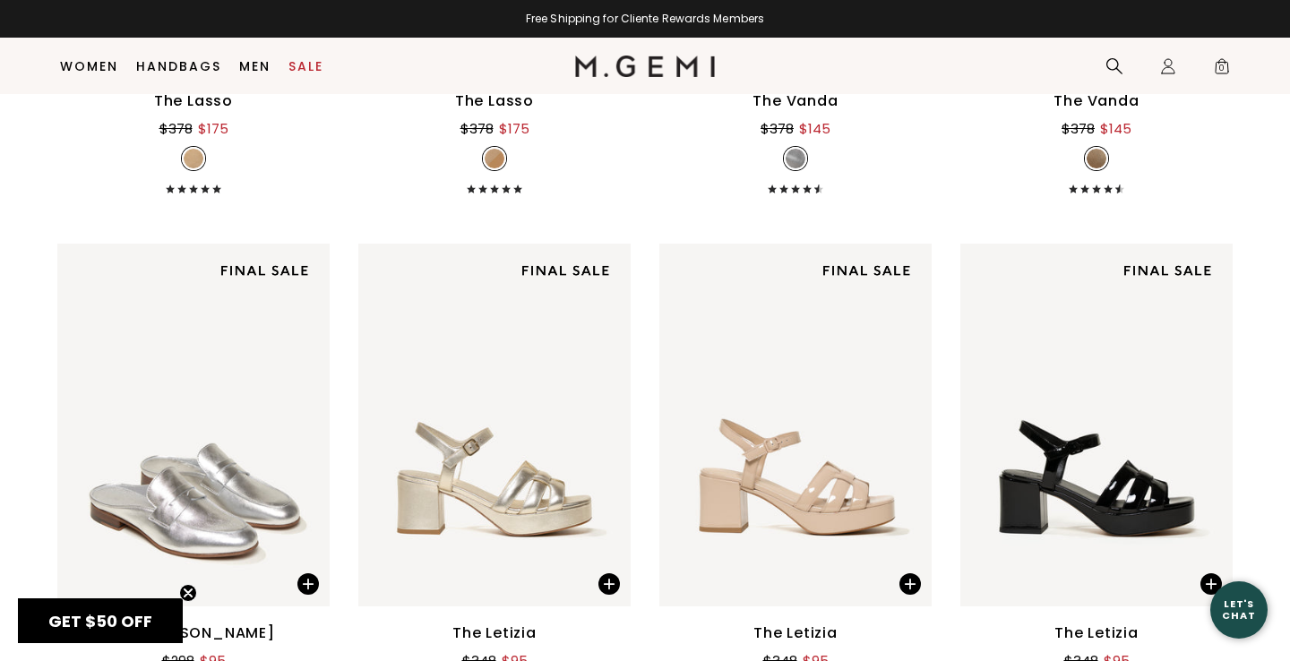
scroll to position [3092, 0]
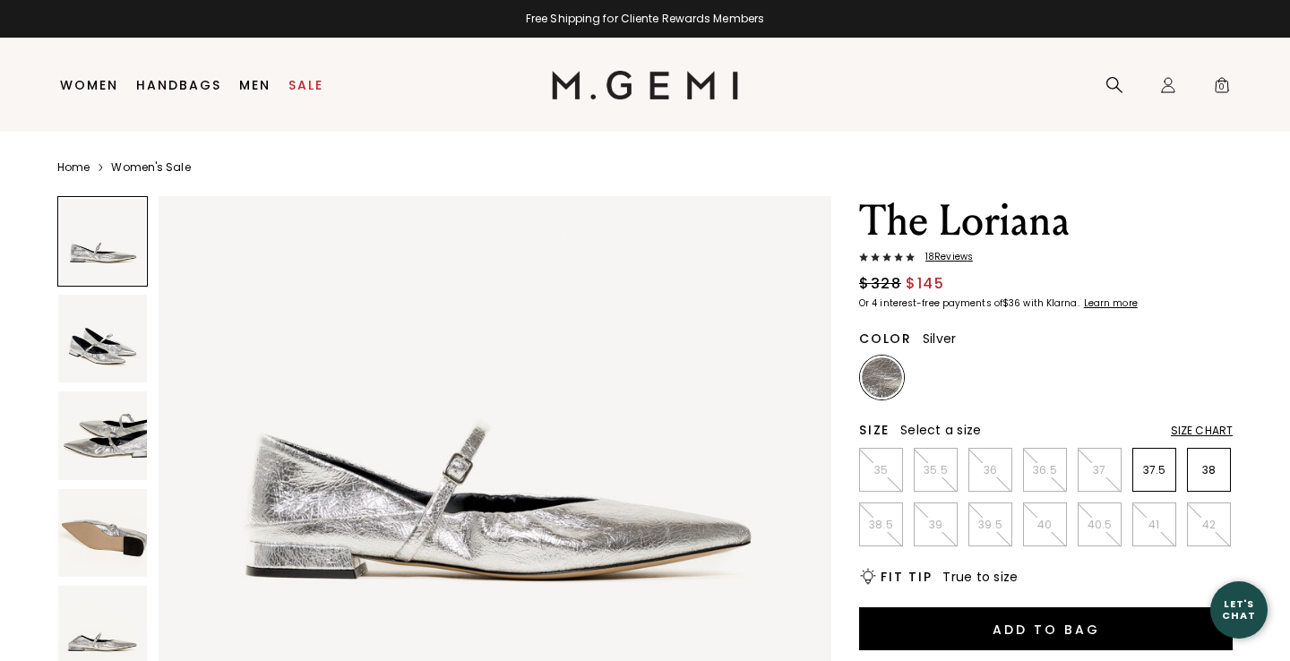
scroll to position [118, 0]
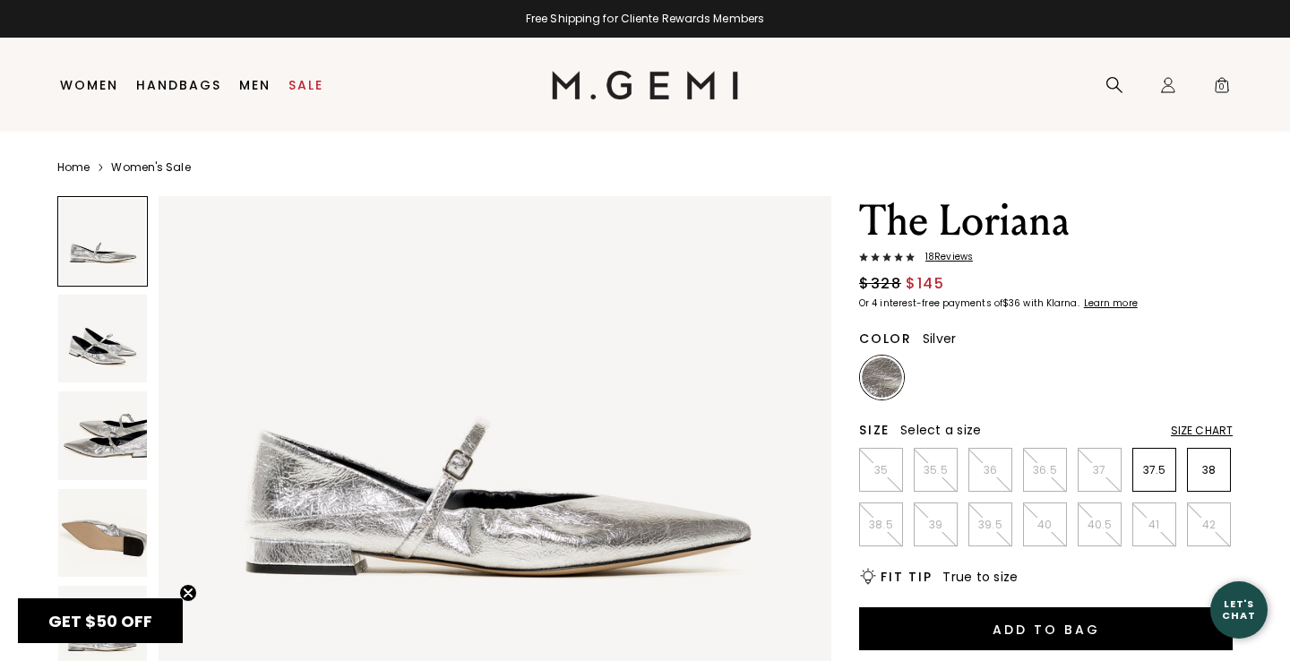
click at [115, 443] on img at bounding box center [102, 435] width 89 height 89
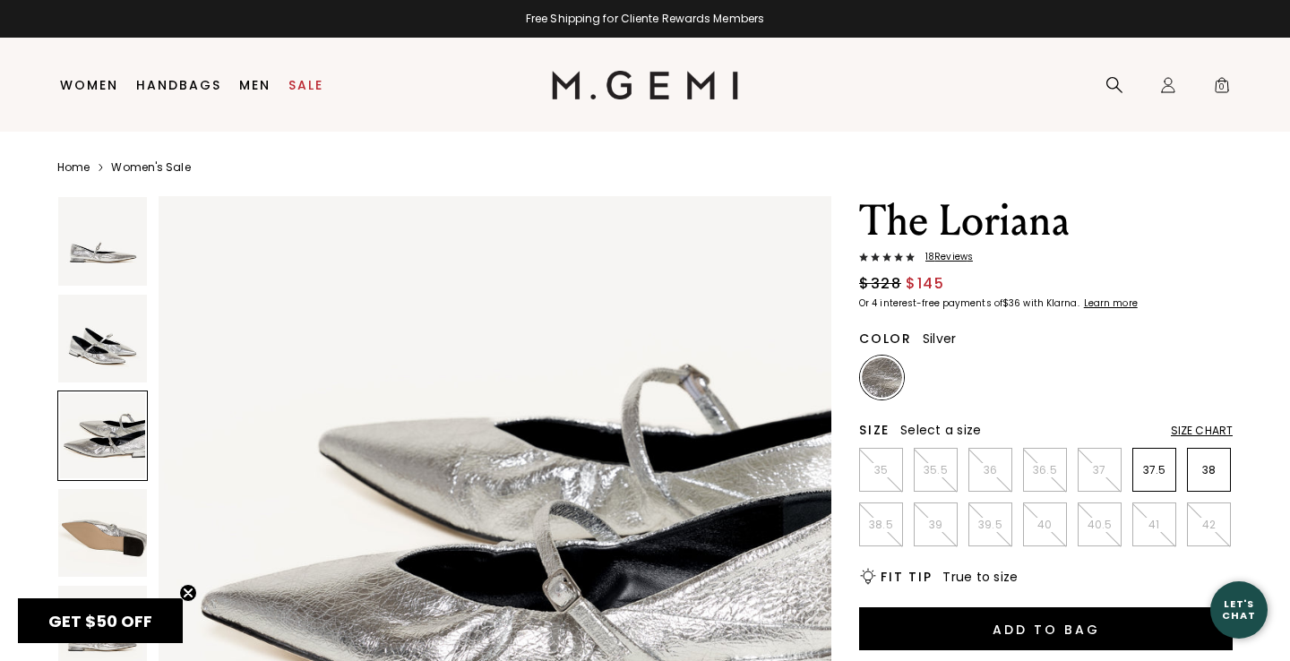
click at [106, 356] on img at bounding box center [102, 339] width 89 height 89
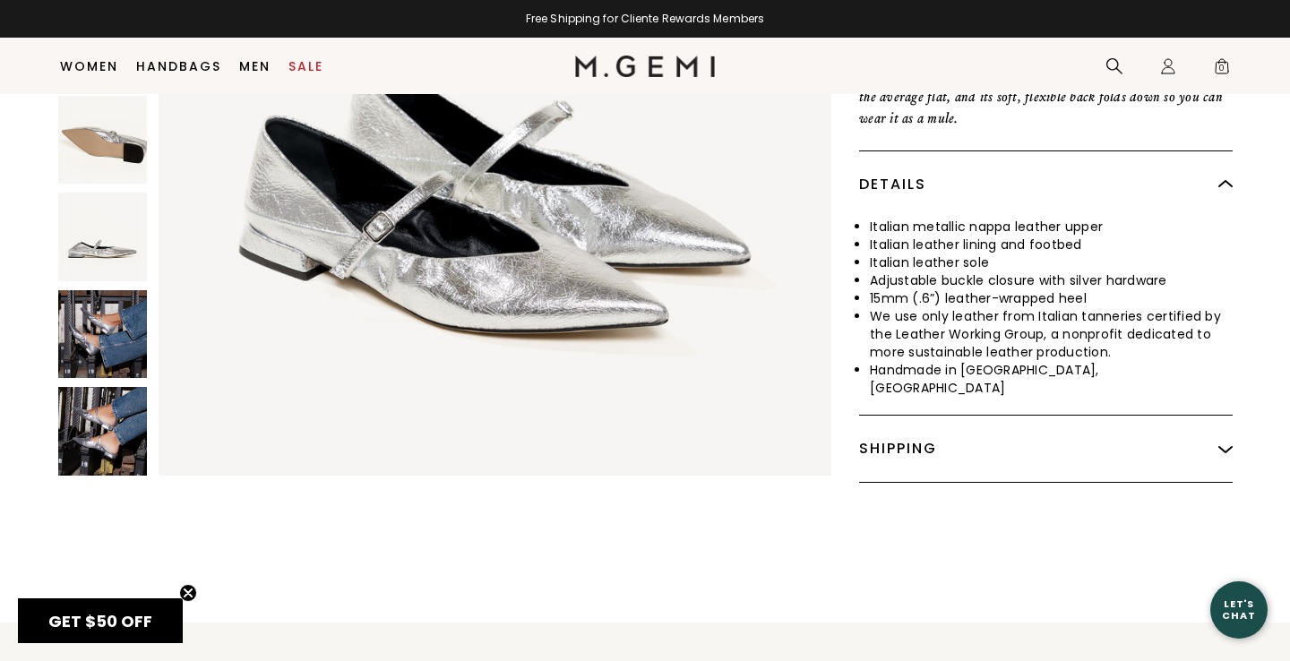
scroll to position [863, 0]
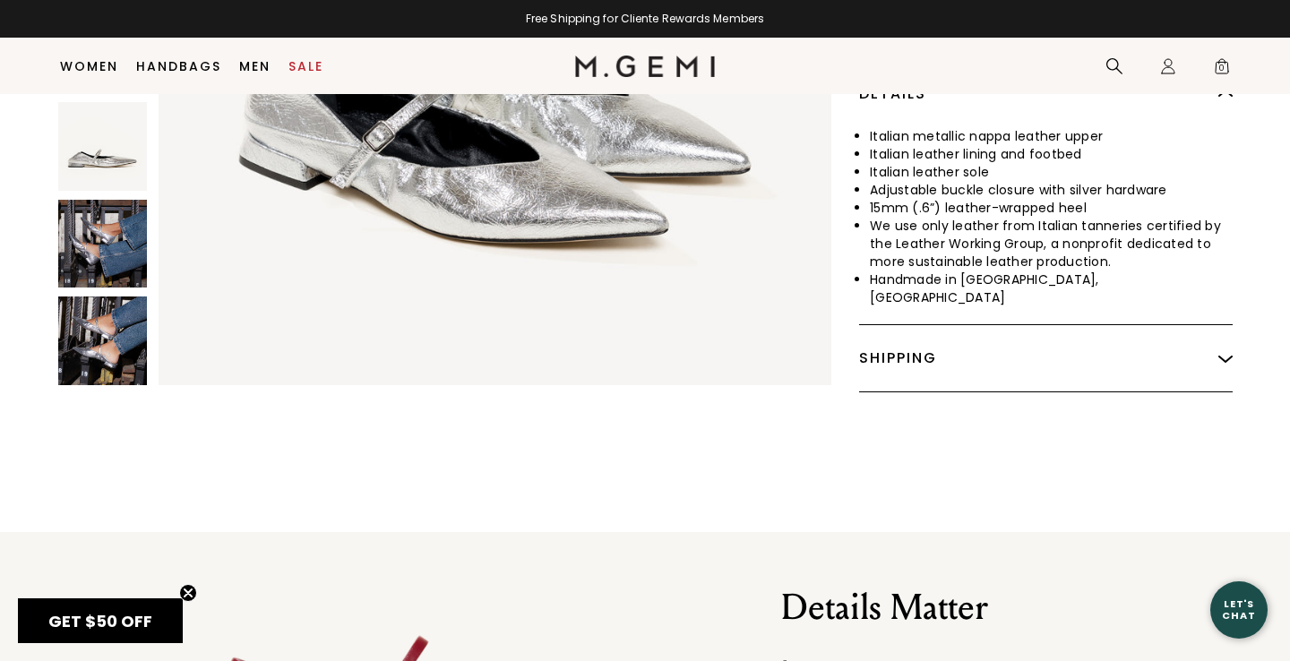
click at [88, 212] on img at bounding box center [102, 243] width 89 height 89
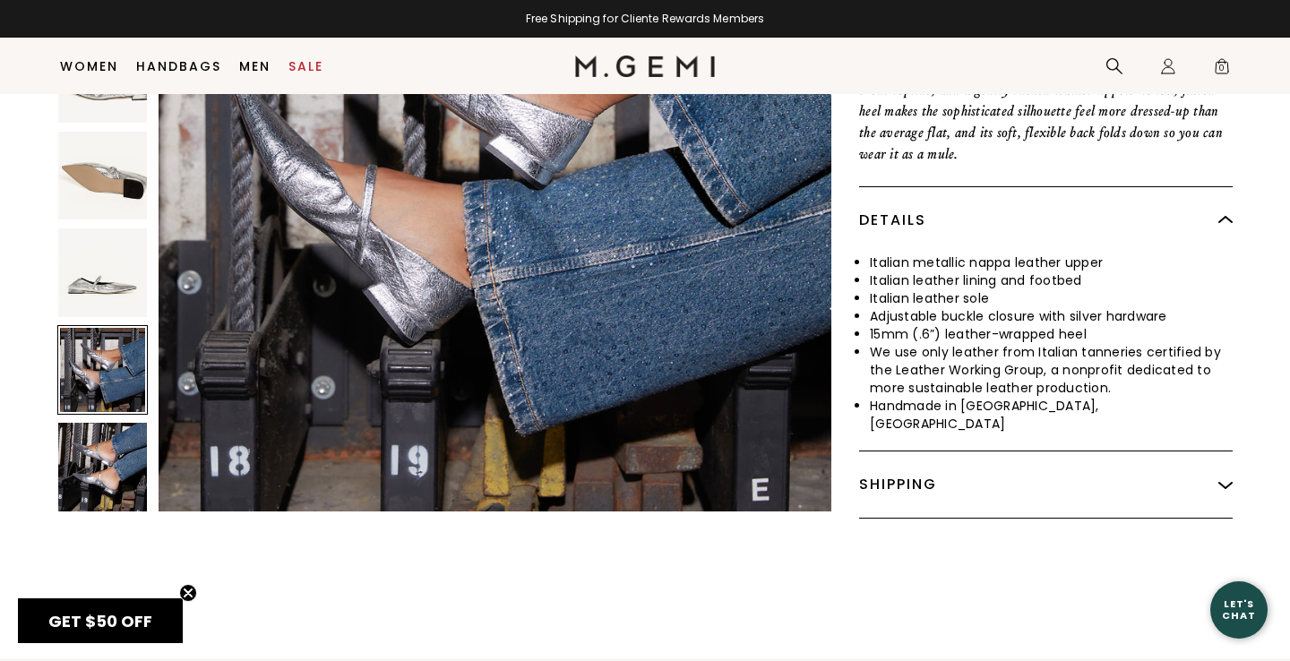
scroll to position [736, 0]
click at [105, 434] on img at bounding box center [102, 467] width 89 height 89
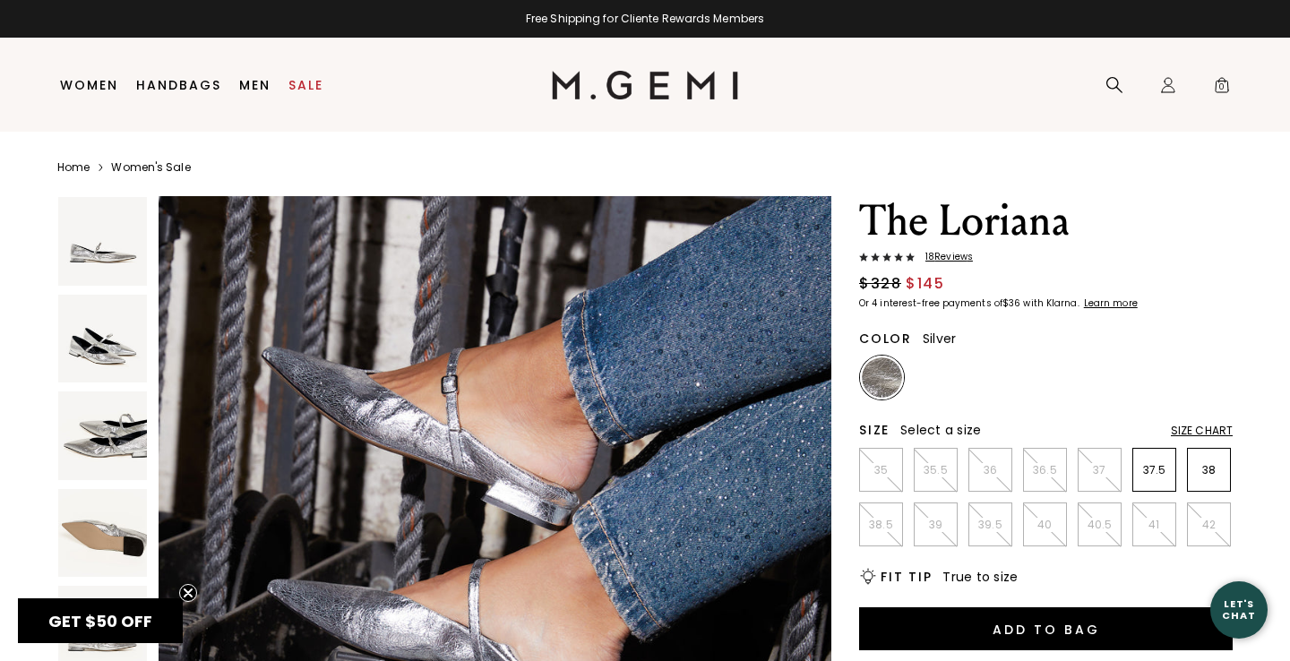
scroll to position [0, 0]
click at [1010, 237] on h1 "The Loriana" at bounding box center [1046, 221] width 374 height 50
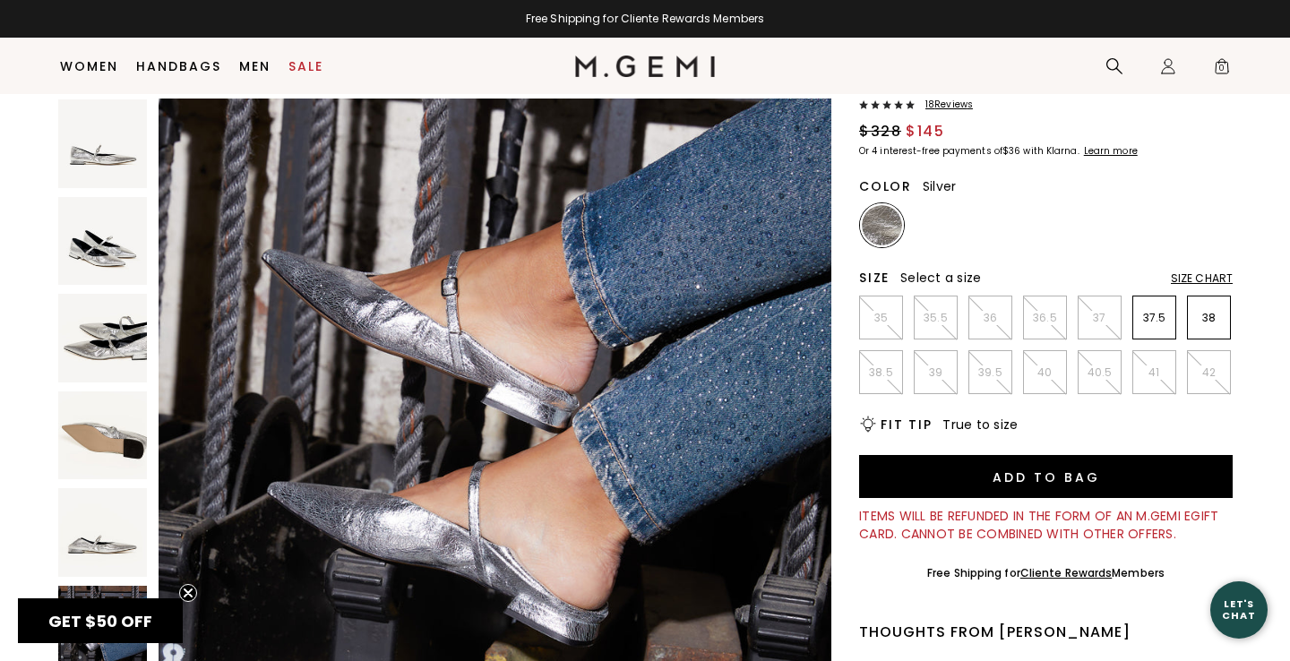
scroll to position [131, 0]
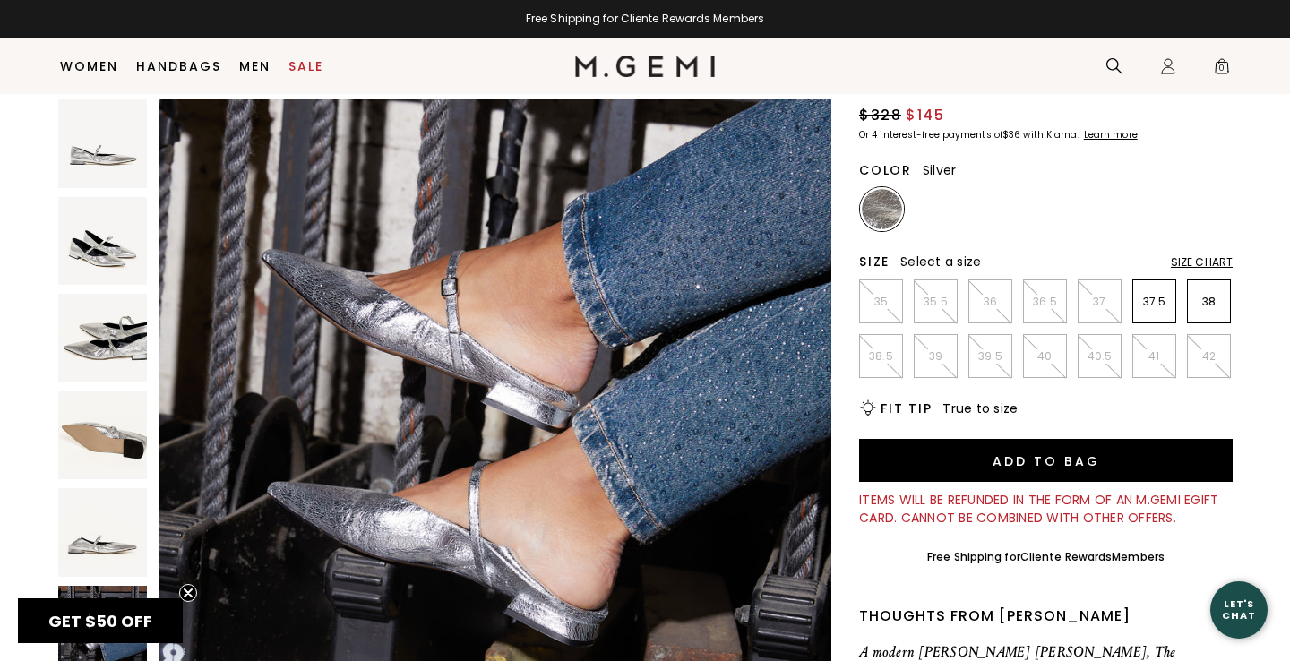
click at [121, 320] on img at bounding box center [102, 338] width 89 height 89
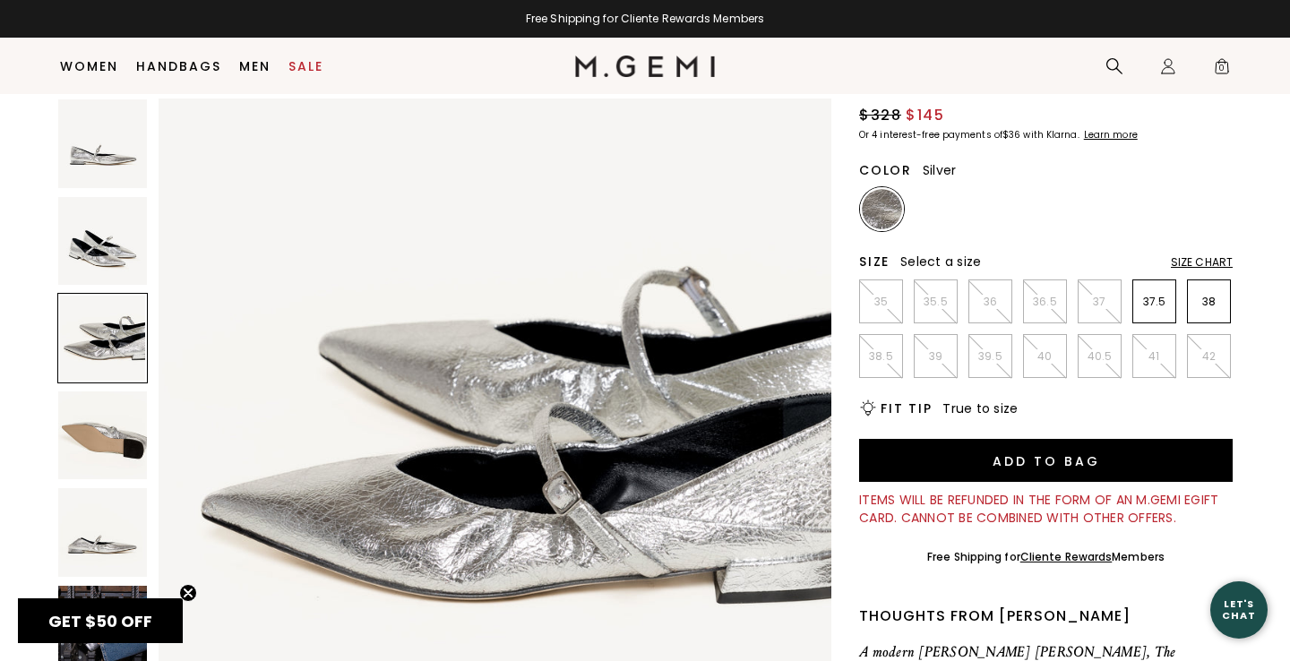
click at [116, 265] on img at bounding box center [102, 241] width 89 height 89
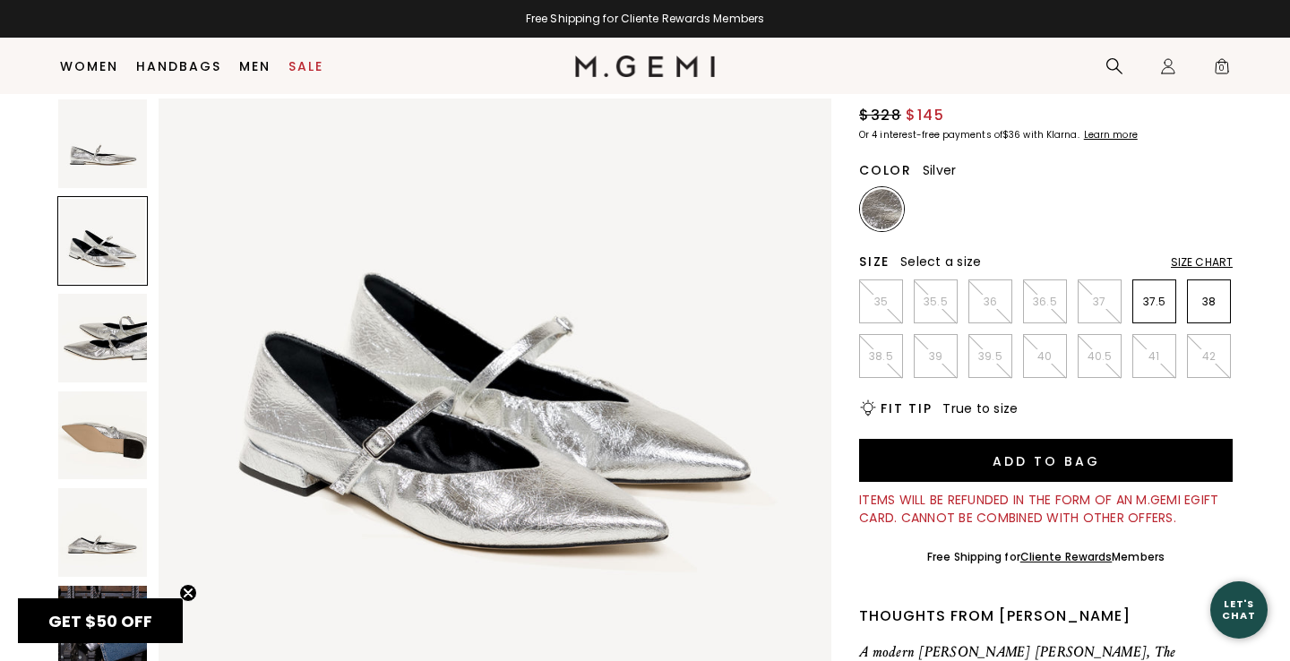
scroll to position [692, 0]
